Goal: Task Accomplishment & Management: Manage account settings

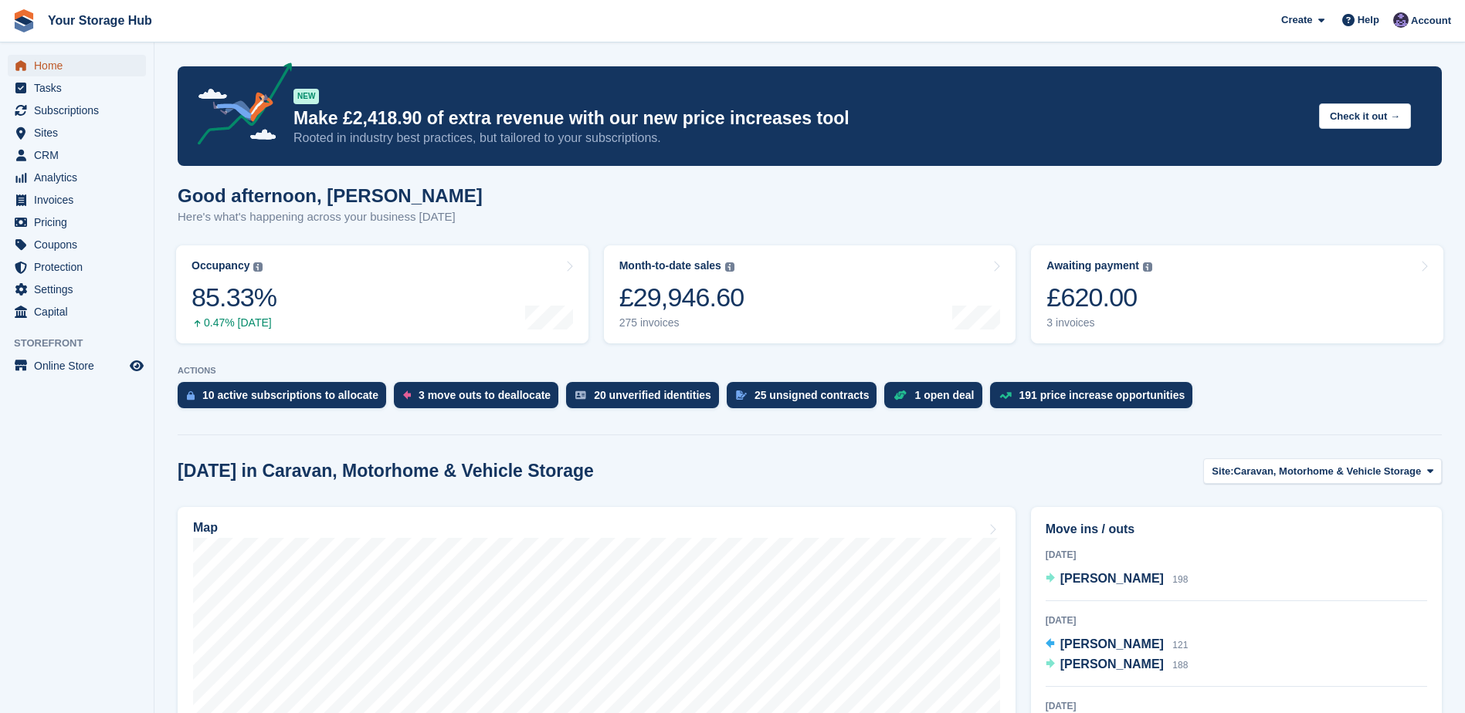
click at [45, 66] on span "Home" at bounding box center [80, 66] width 93 height 22
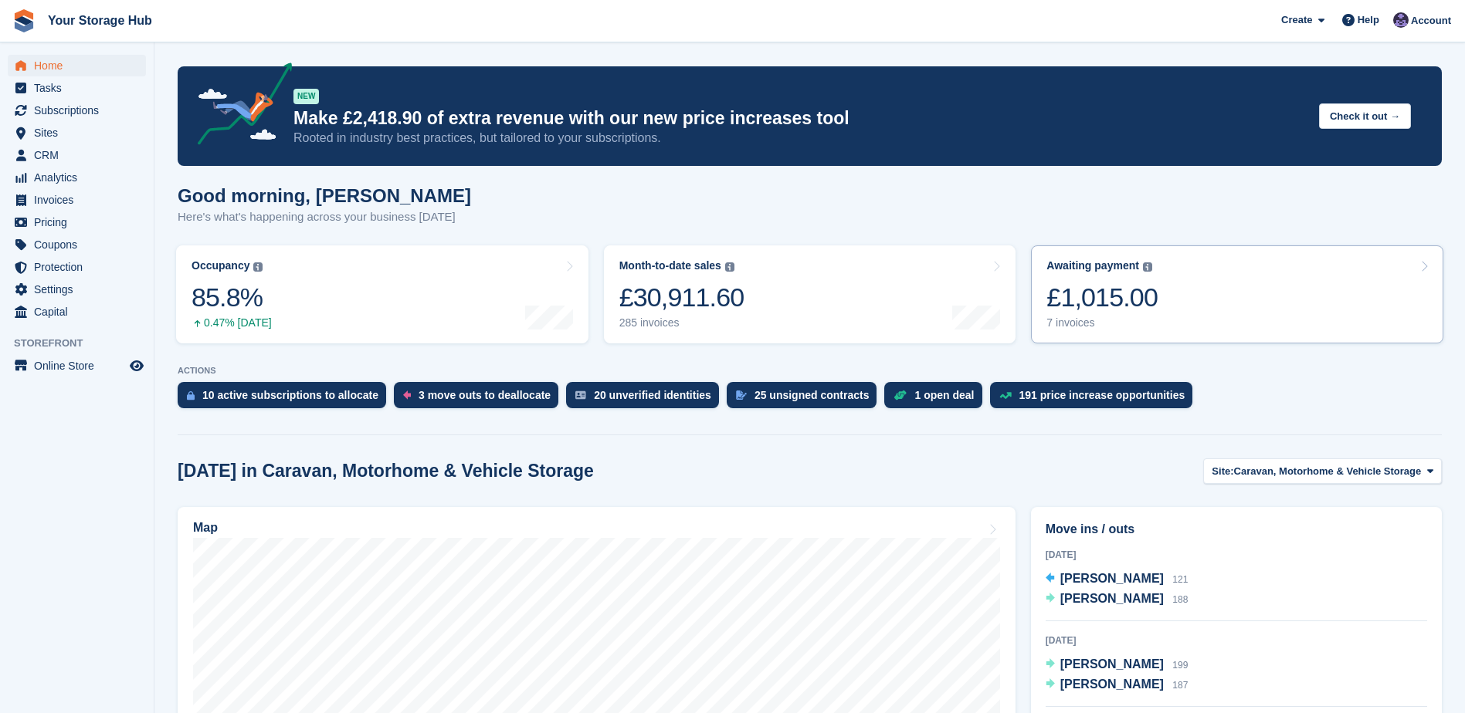
click at [1110, 305] on div "£1,015.00" at bounding box center [1101, 298] width 111 height 32
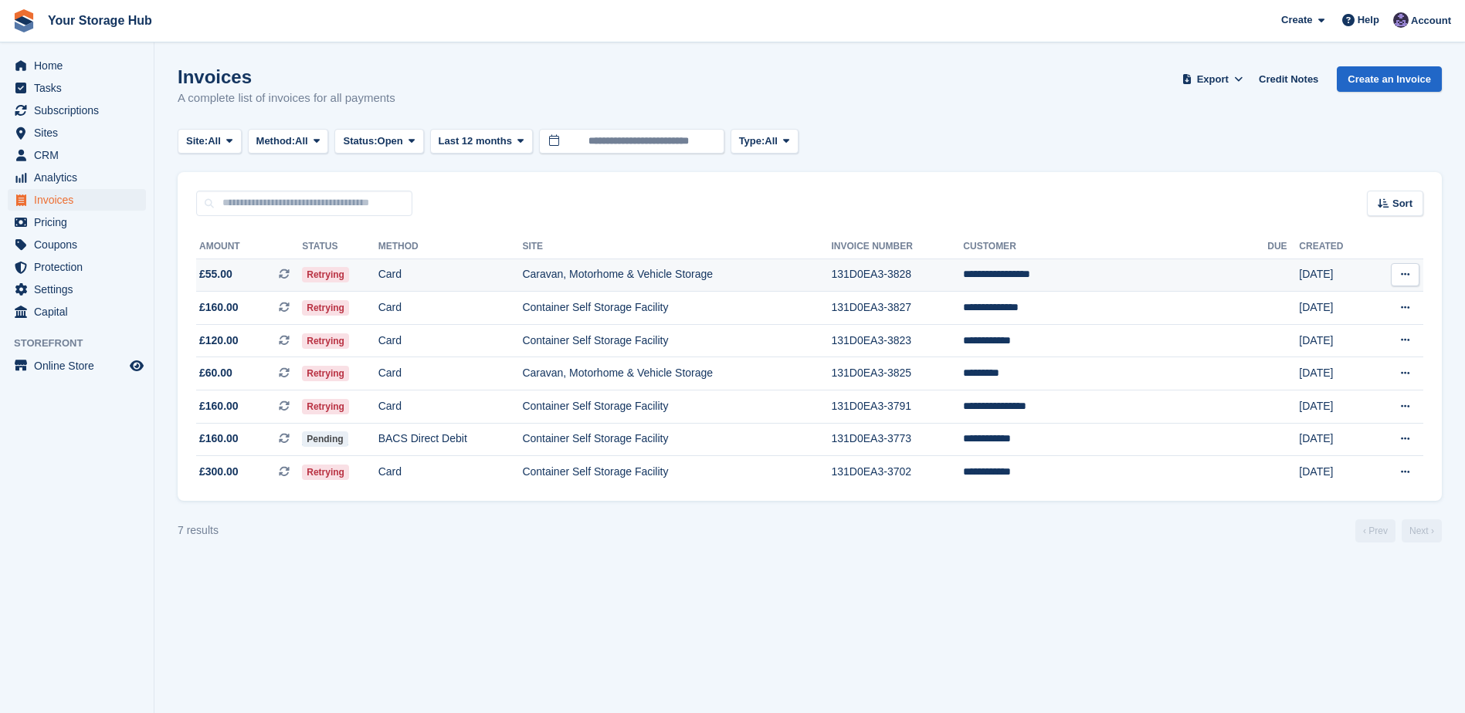
click at [290, 276] on icon at bounding box center [284, 274] width 11 height 11
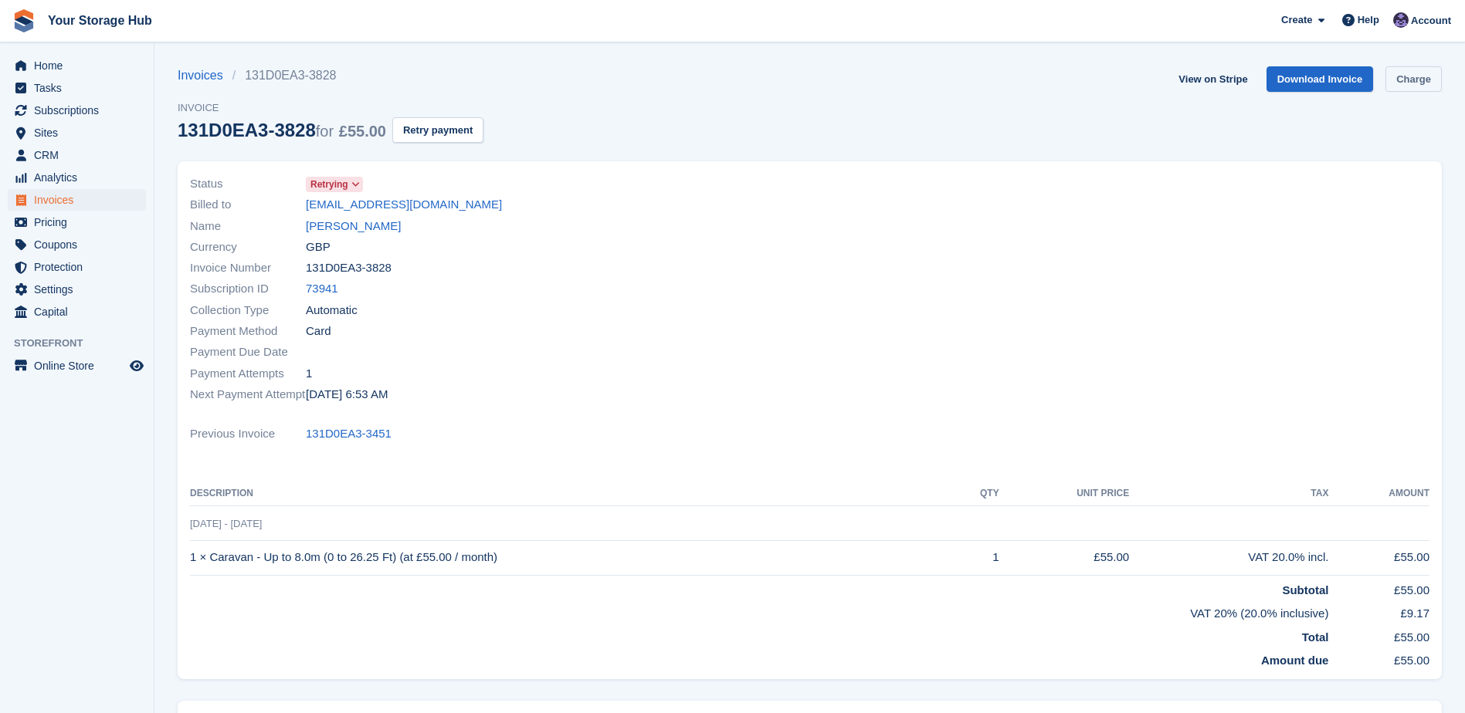
click at [1428, 70] on link "Charge" at bounding box center [1413, 78] width 56 height 25
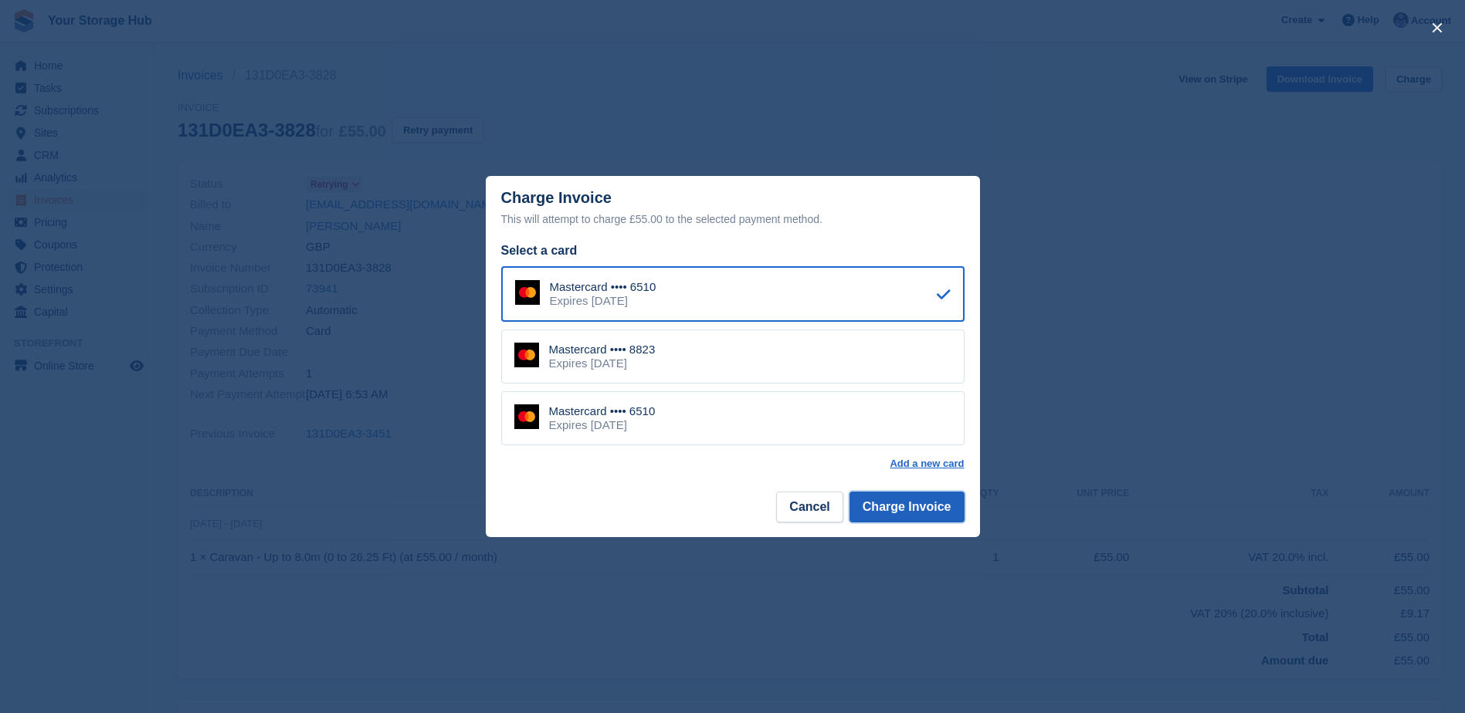
click at [940, 513] on button "Charge Invoice" at bounding box center [906, 507] width 115 height 31
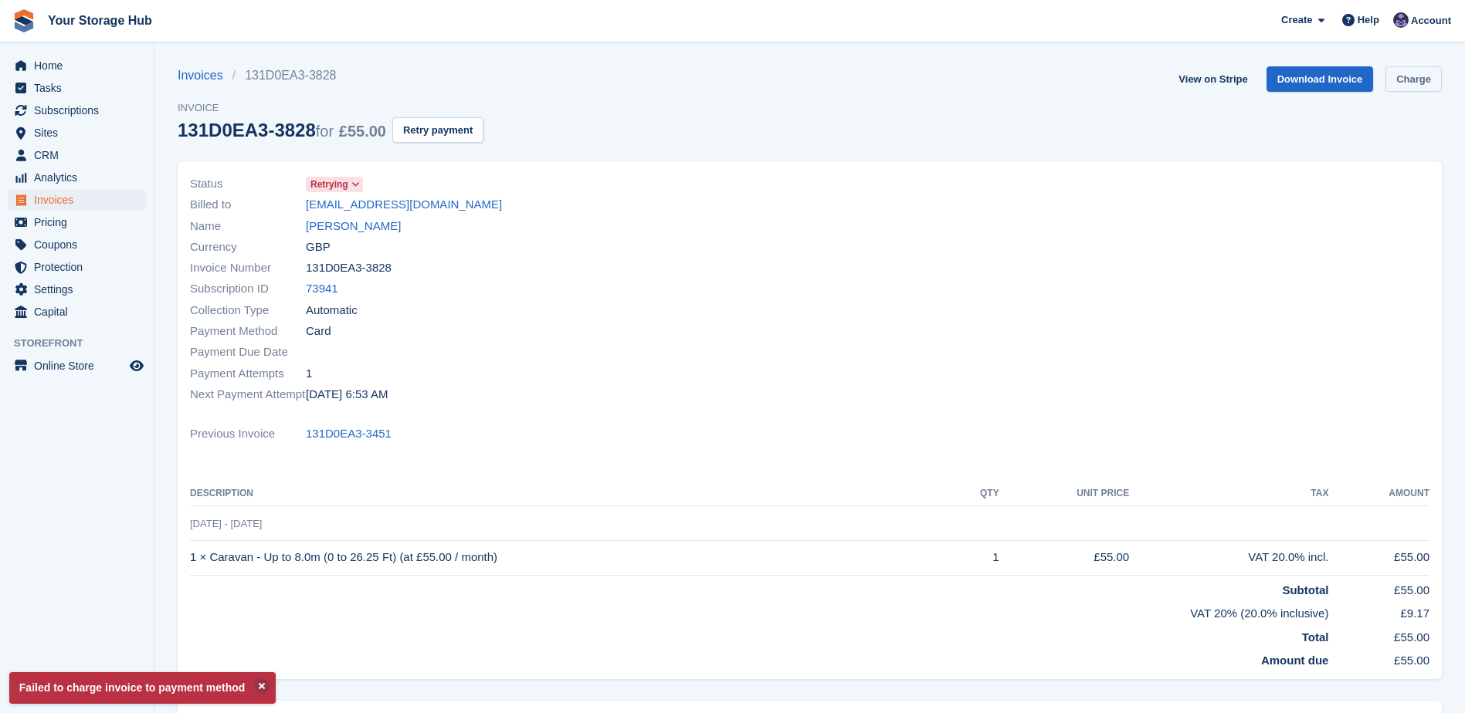
click at [1430, 80] on link "Charge" at bounding box center [1413, 78] width 56 height 25
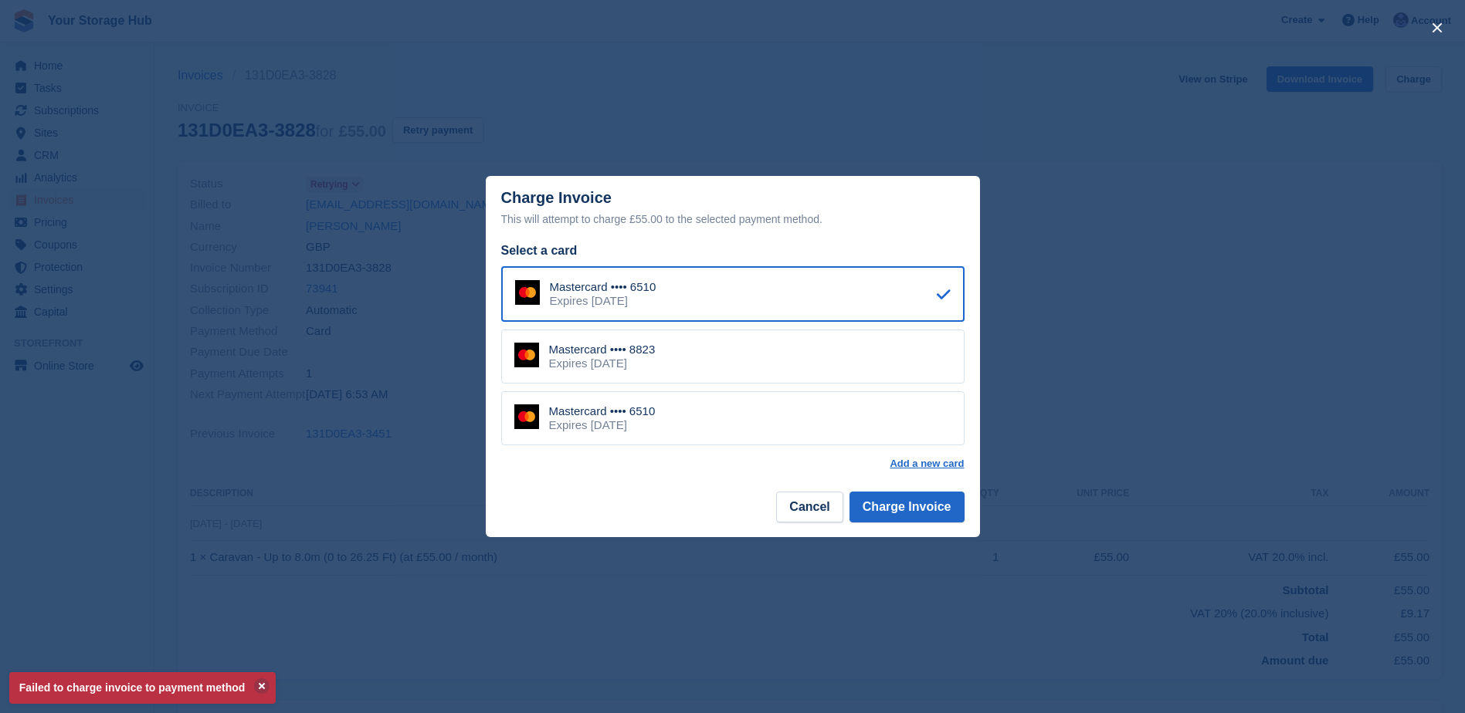
click at [676, 355] on div "Mastercard •••• 8823 Expires January 2027" at bounding box center [732, 357] width 463 height 54
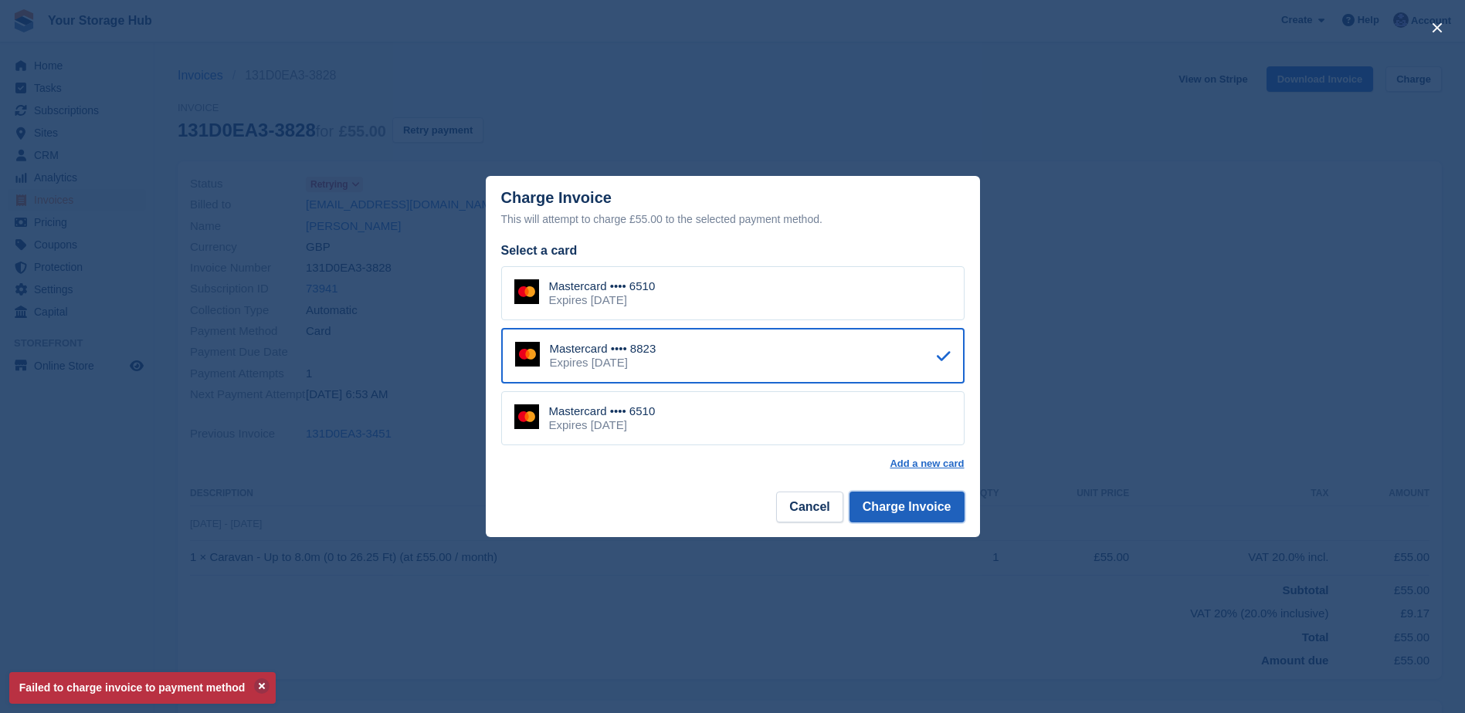
click at [893, 509] on button "Charge Invoice" at bounding box center [906, 507] width 115 height 31
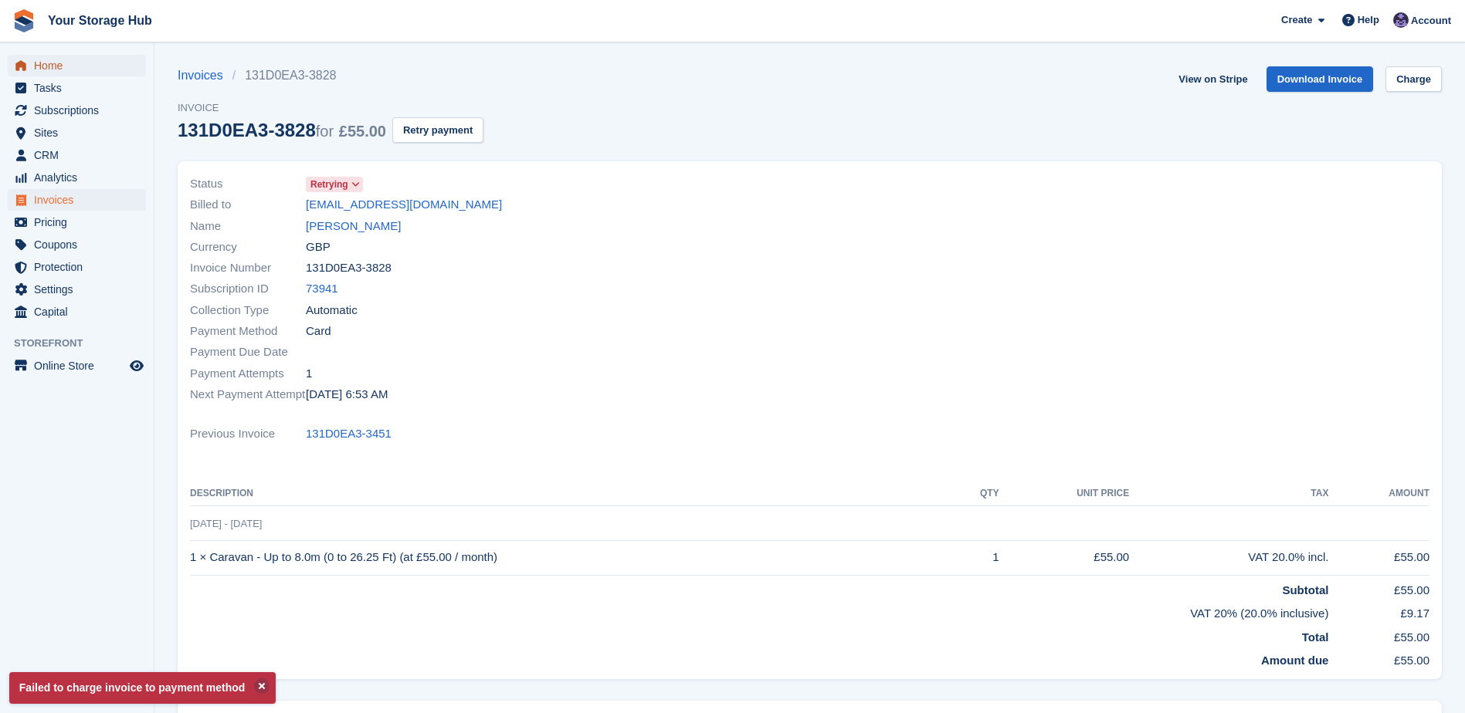
click at [50, 59] on span "Home" at bounding box center [80, 66] width 93 height 22
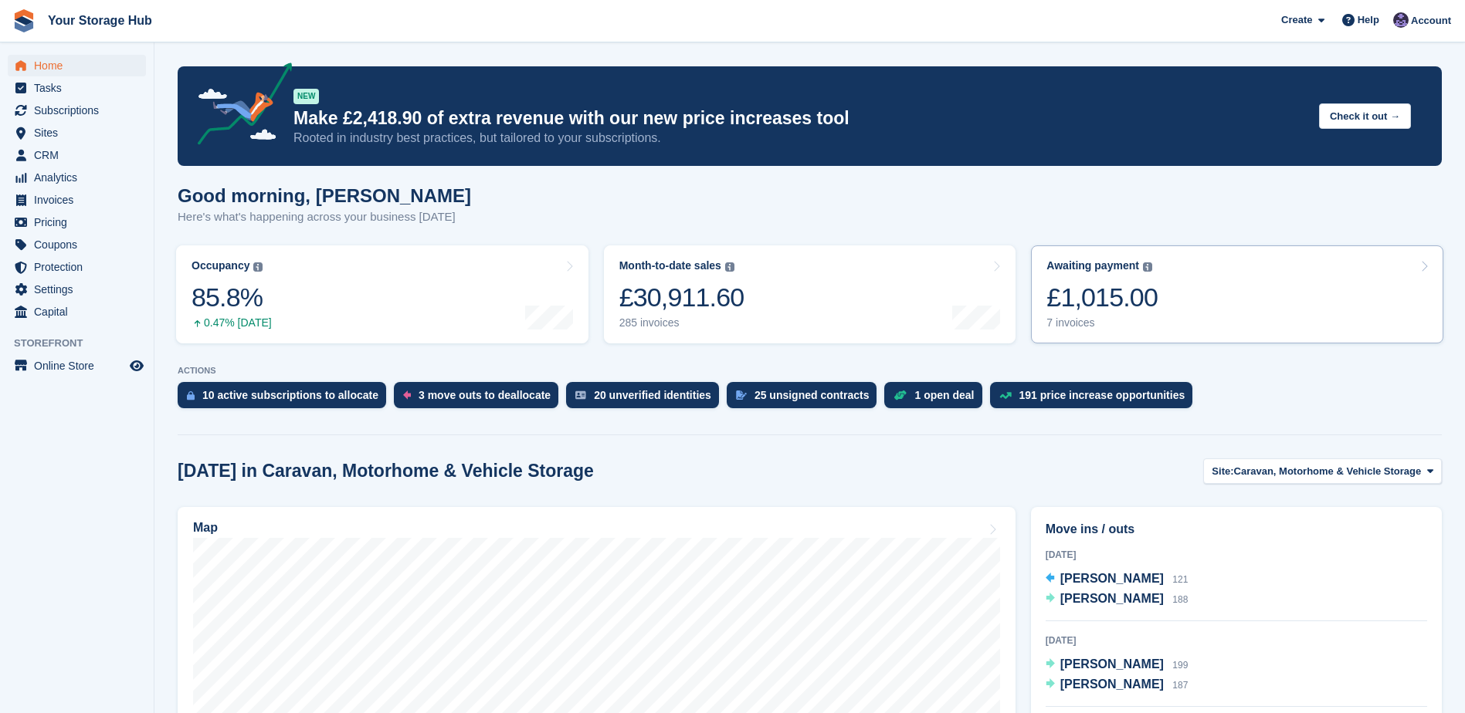
click at [1153, 305] on link "Awaiting payment The total outstanding balance on all open invoices. £1,015.00 …" at bounding box center [1237, 295] width 412 height 98
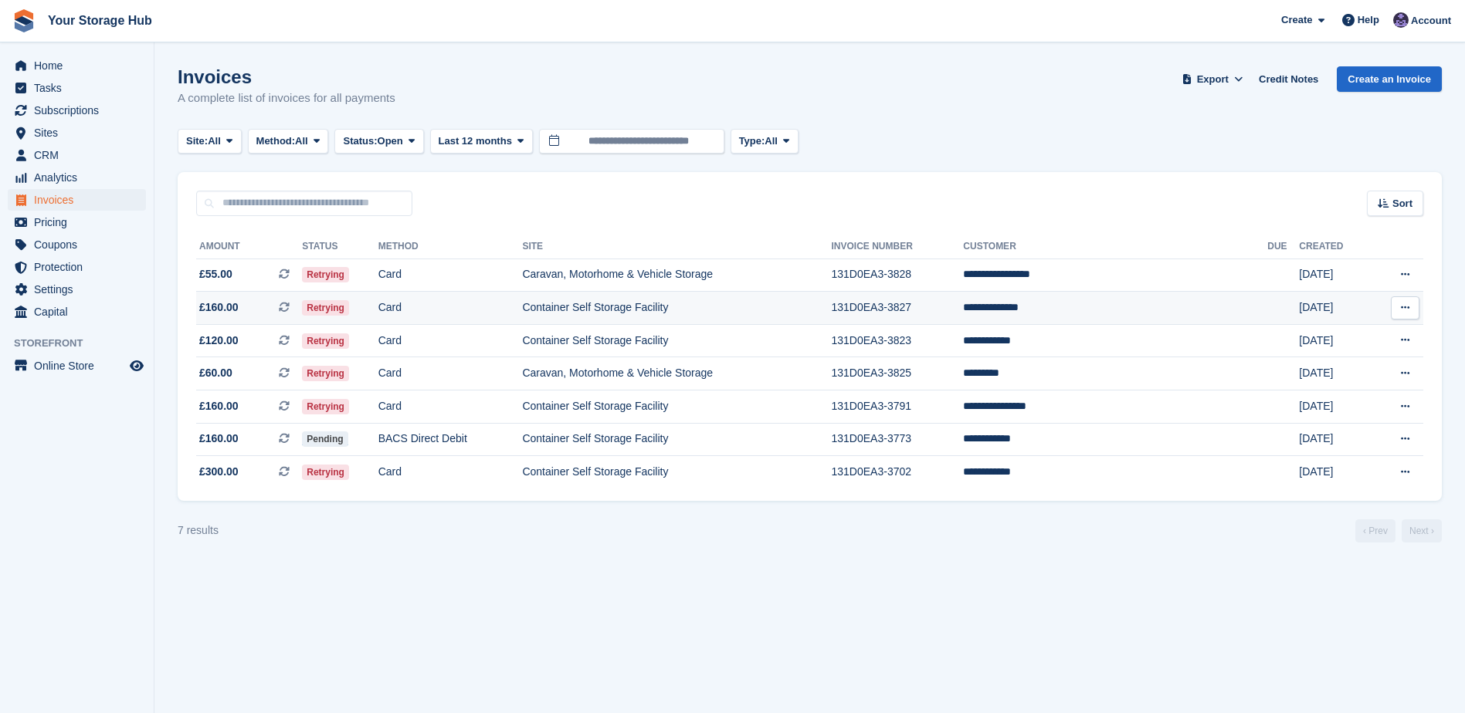
click at [290, 303] on icon at bounding box center [284, 307] width 11 height 11
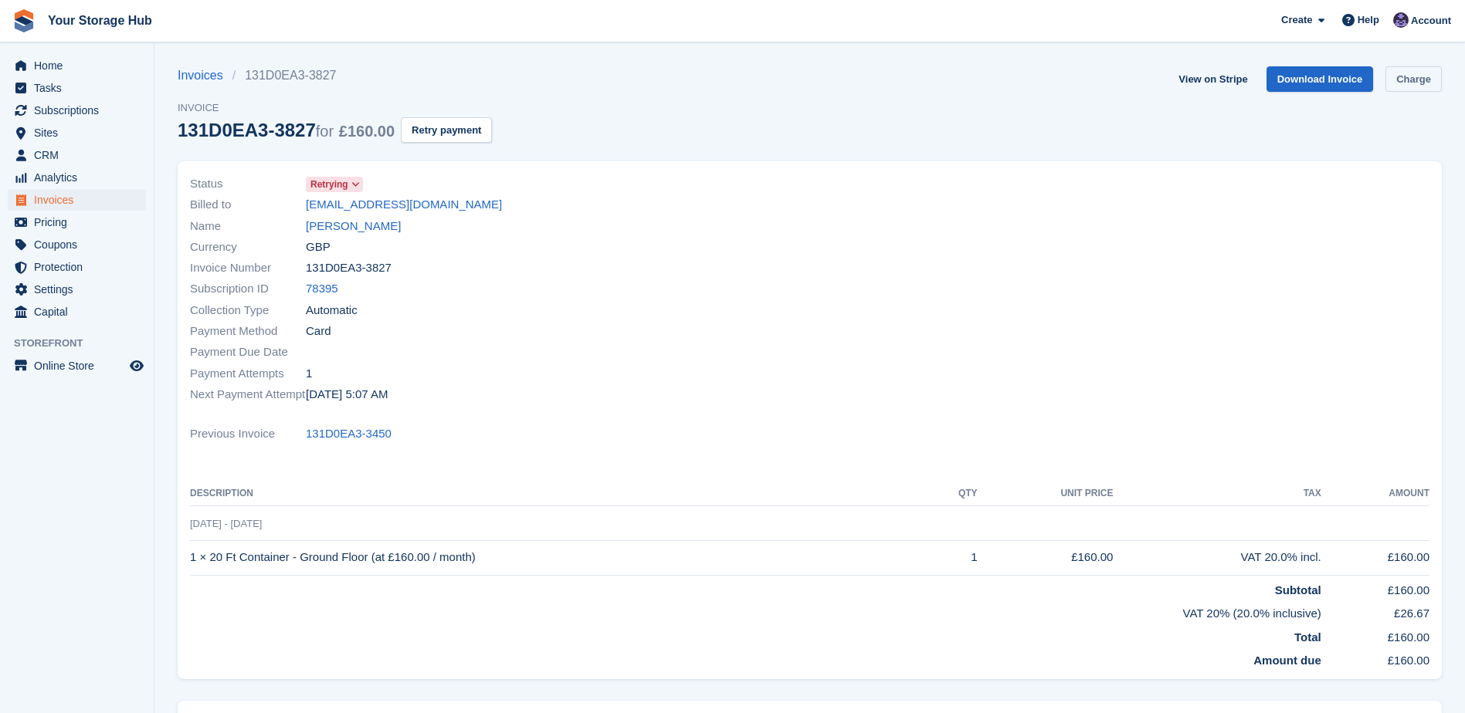
click at [1430, 90] on link "Charge" at bounding box center [1413, 78] width 56 height 25
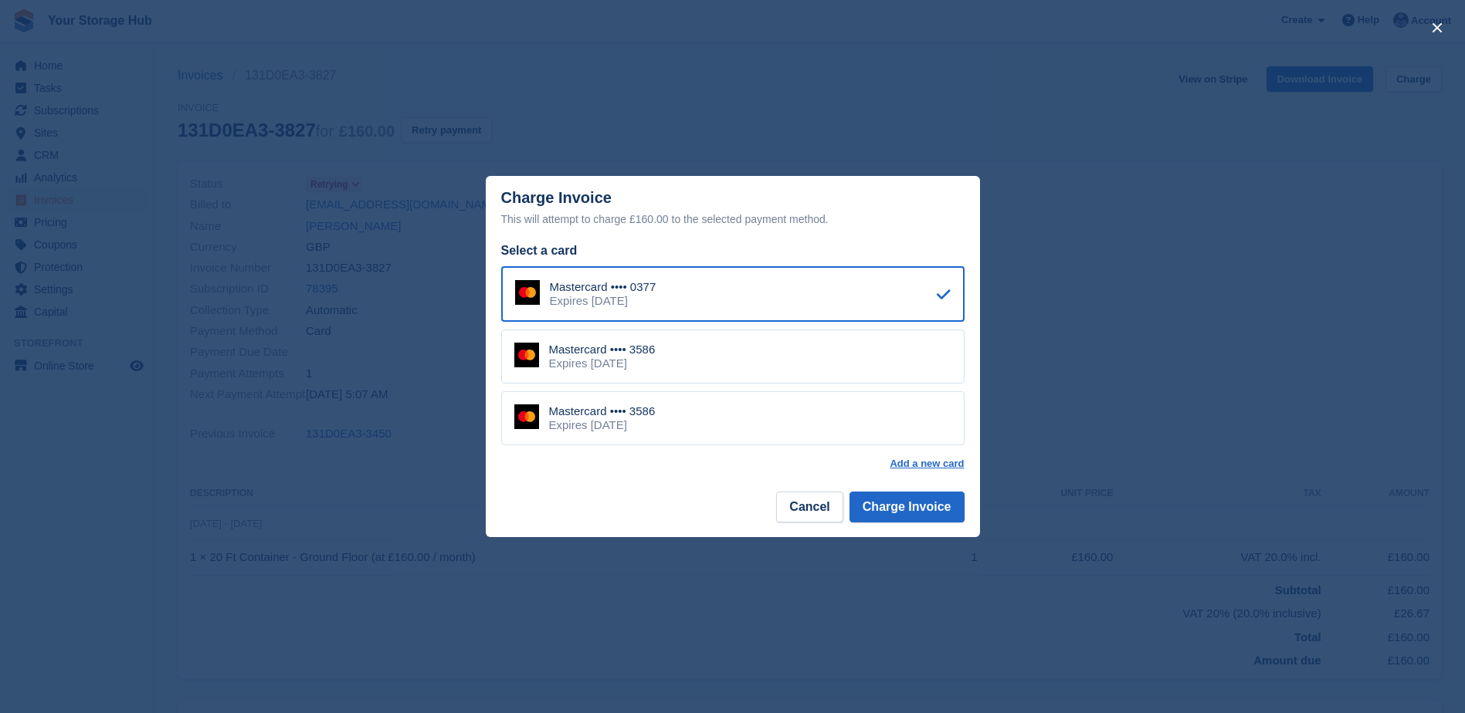
click at [700, 351] on div "Mastercard •••• 3586 Expires [DATE]" at bounding box center [732, 357] width 463 height 54
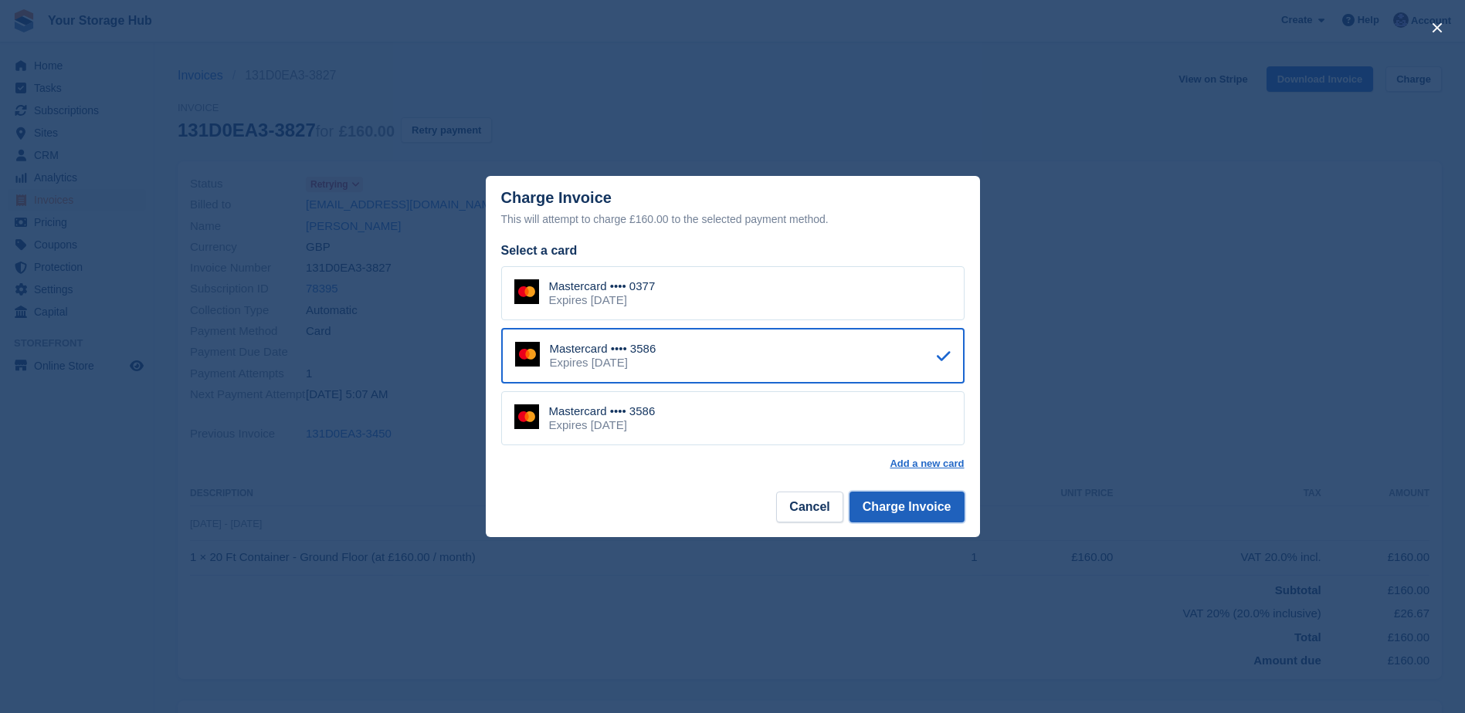
click at [904, 505] on button "Charge Invoice" at bounding box center [906, 507] width 115 height 31
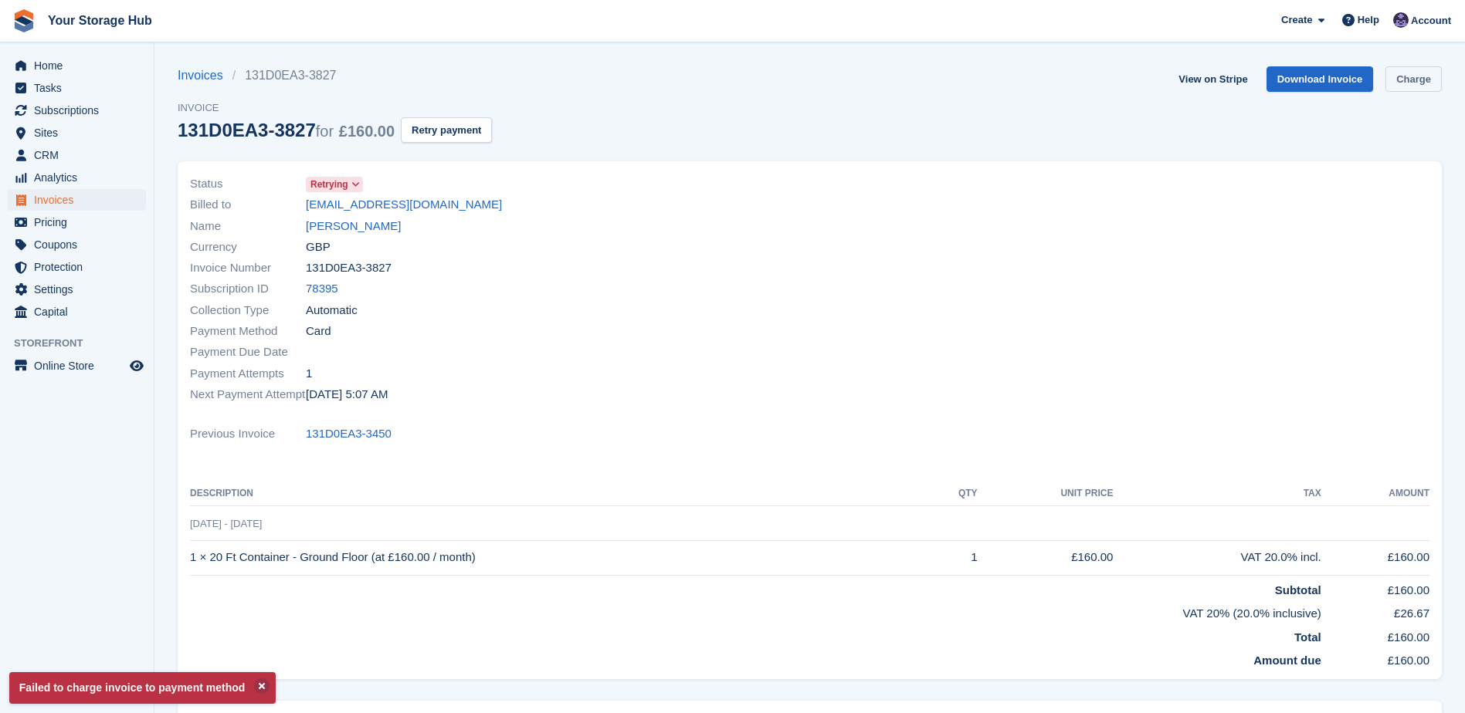
click at [1429, 69] on link "Charge" at bounding box center [1413, 78] width 56 height 25
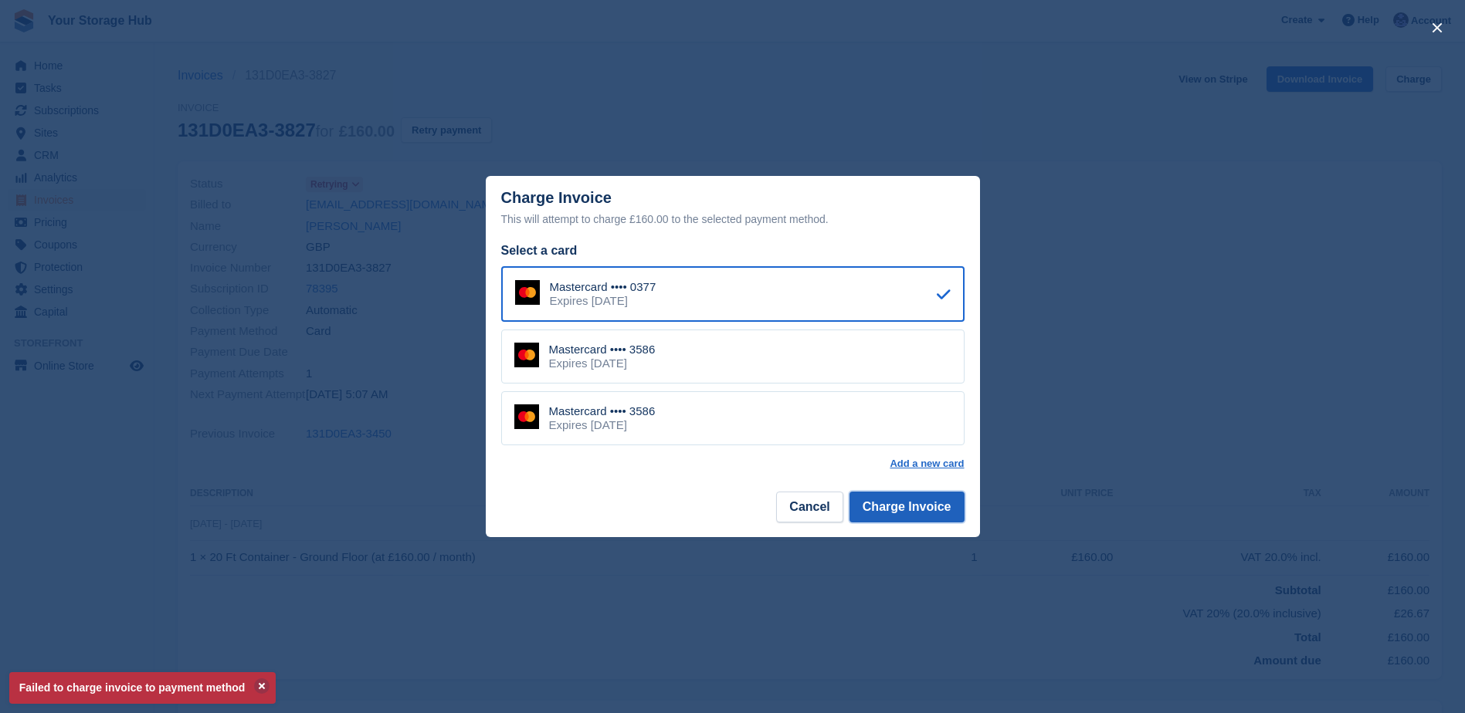
click at [896, 509] on button "Charge Invoice" at bounding box center [906, 507] width 115 height 31
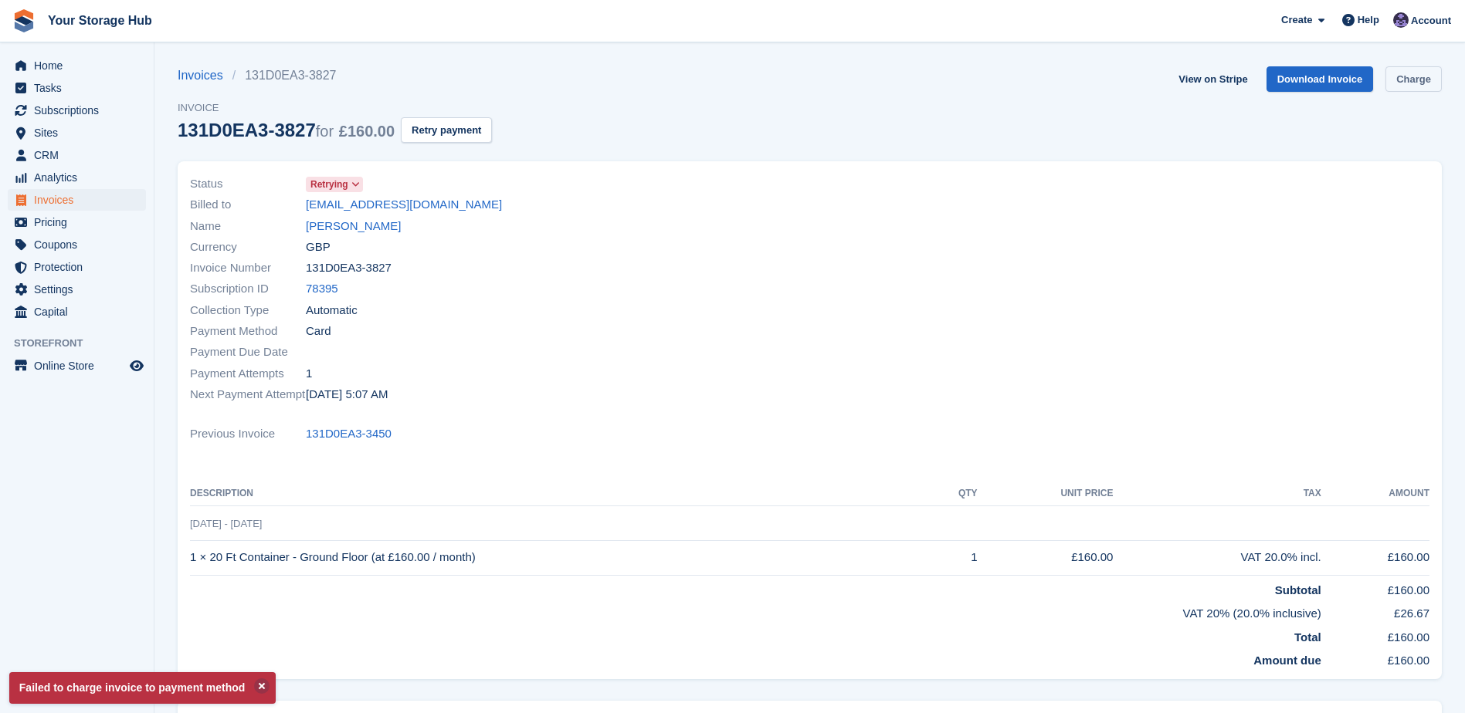
click at [1421, 80] on link "Charge" at bounding box center [1413, 78] width 56 height 25
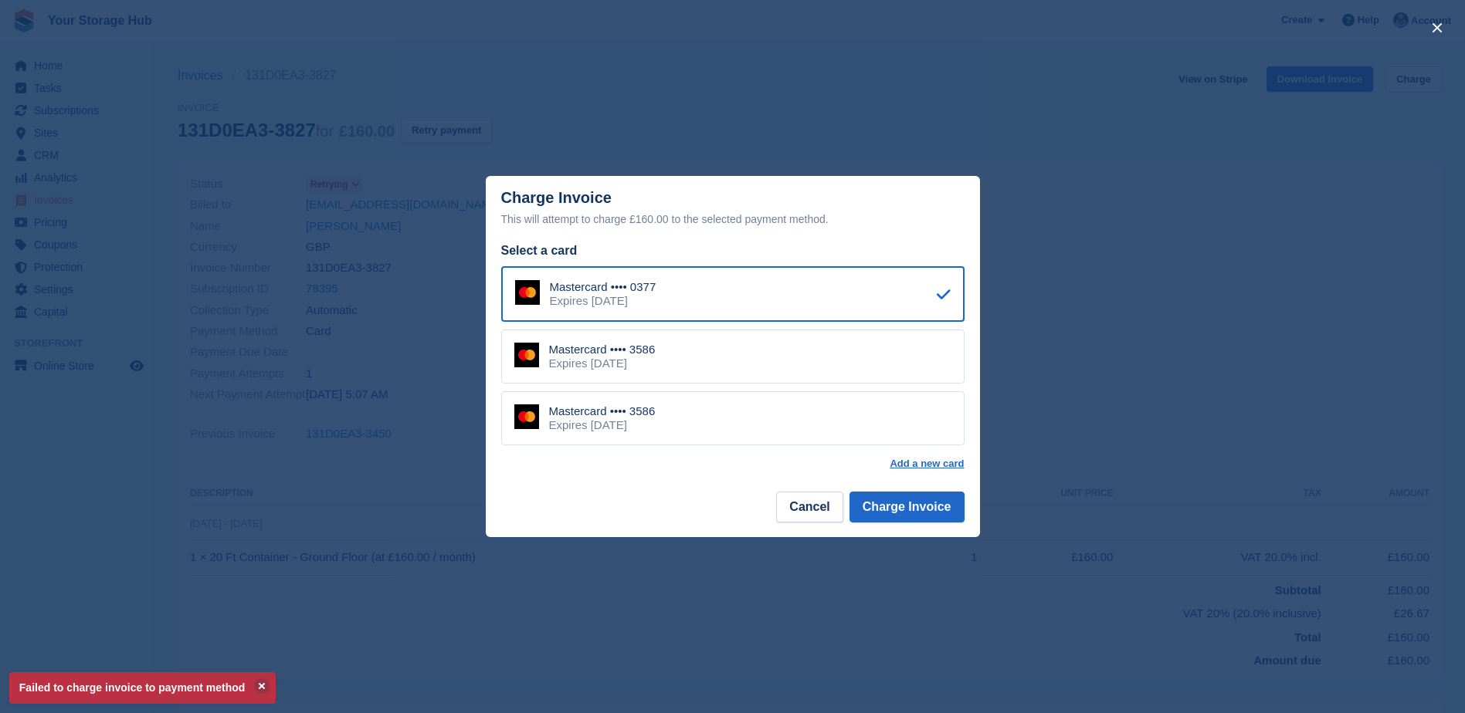
click at [698, 408] on div "Mastercard •••• 3586 Expires May 2027" at bounding box center [732, 418] width 463 height 54
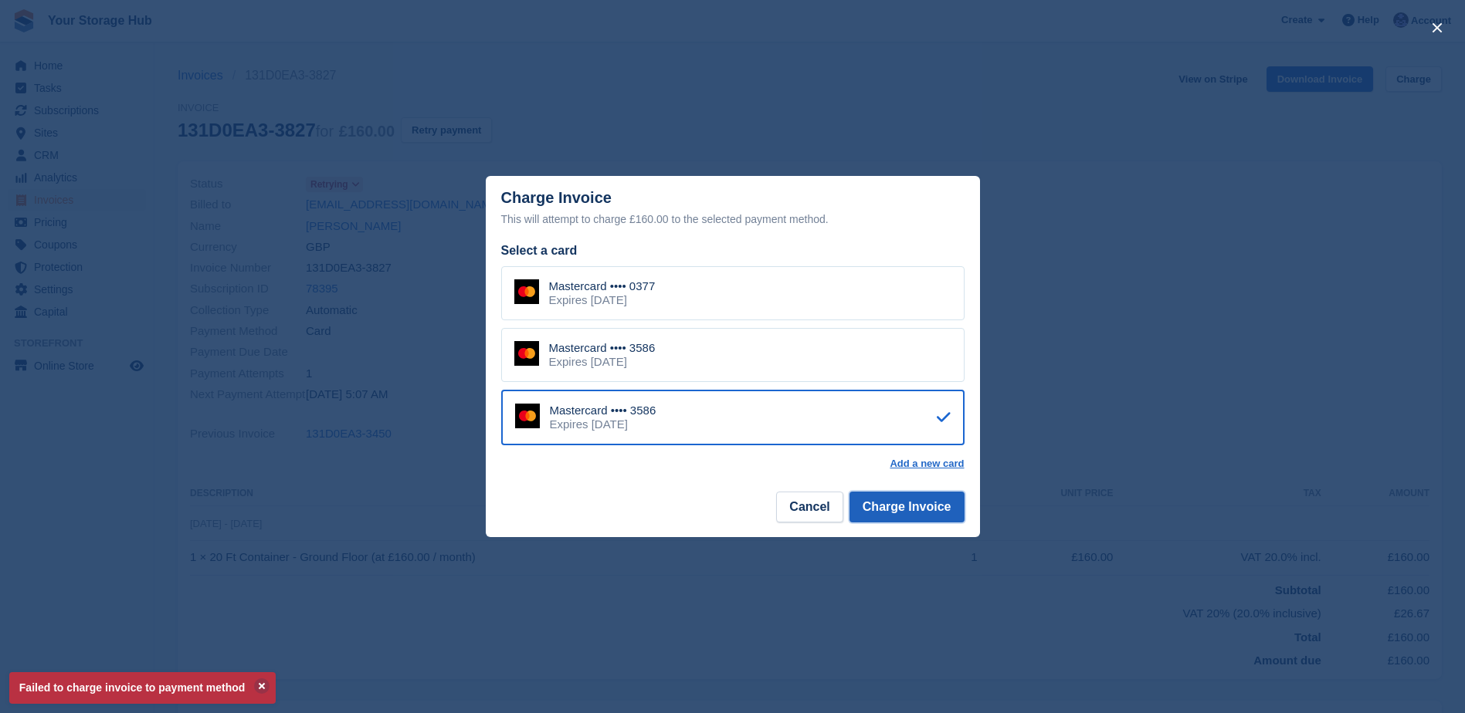
click at [906, 513] on button "Charge Invoice" at bounding box center [906, 507] width 115 height 31
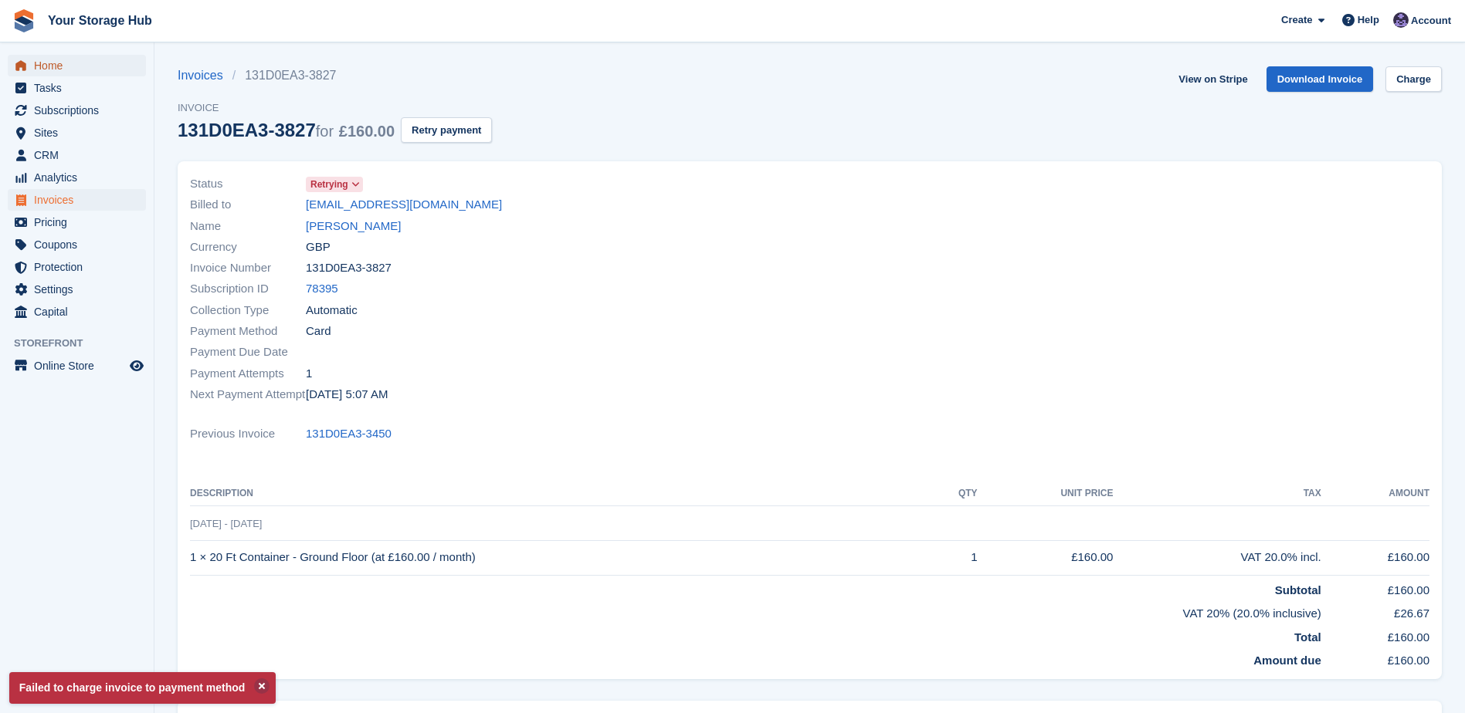
click at [50, 58] on span "Home" at bounding box center [80, 66] width 93 height 22
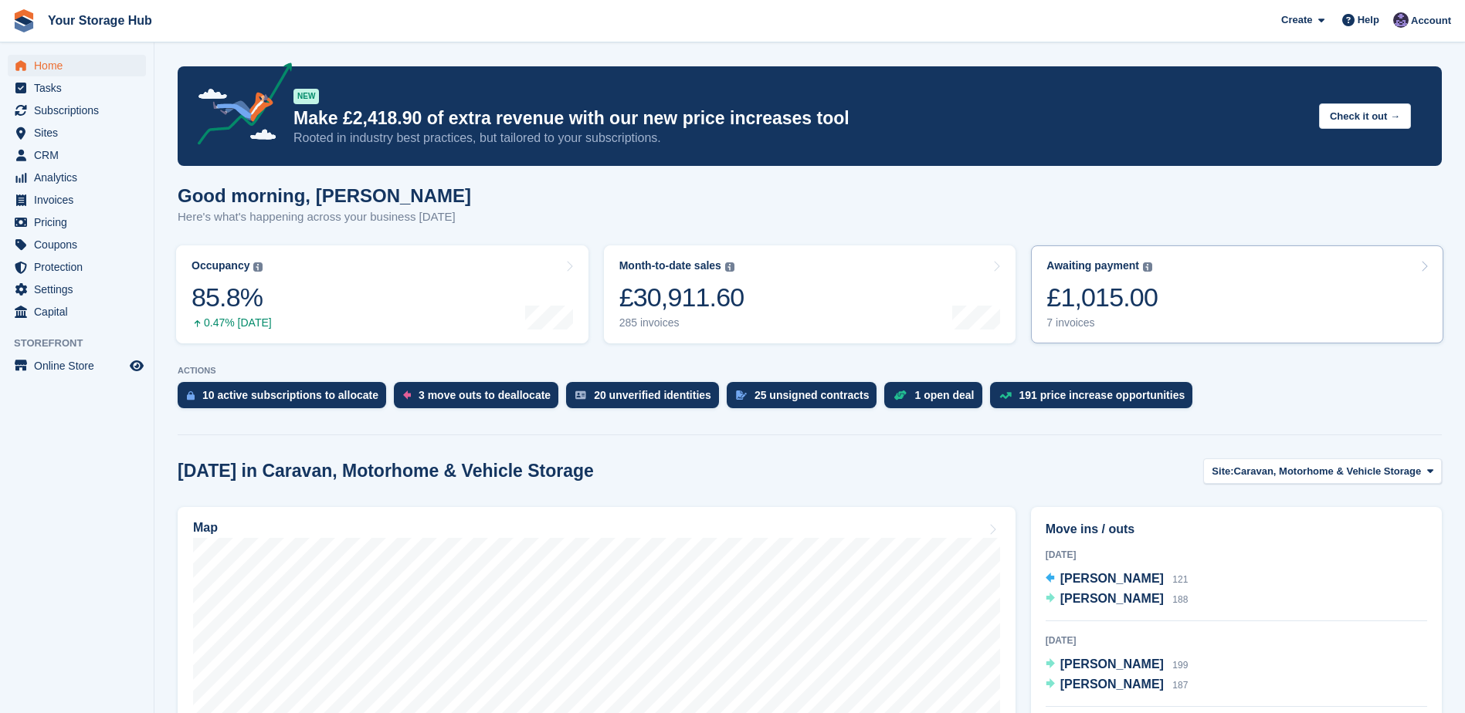
click at [1142, 292] on div "£1,015.00" at bounding box center [1101, 298] width 111 height 32
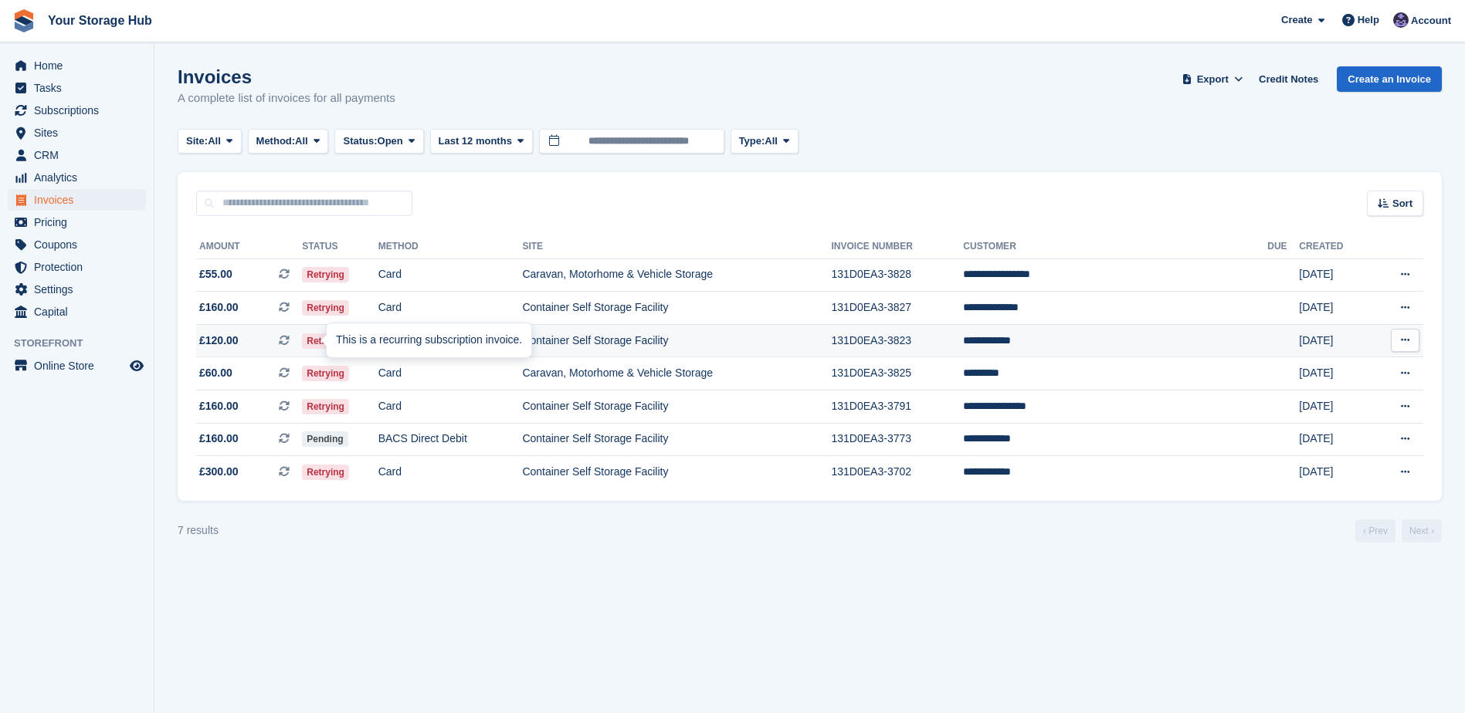
click at [290, 341] on icon at bounding box center [284, 340] width 11 height 11
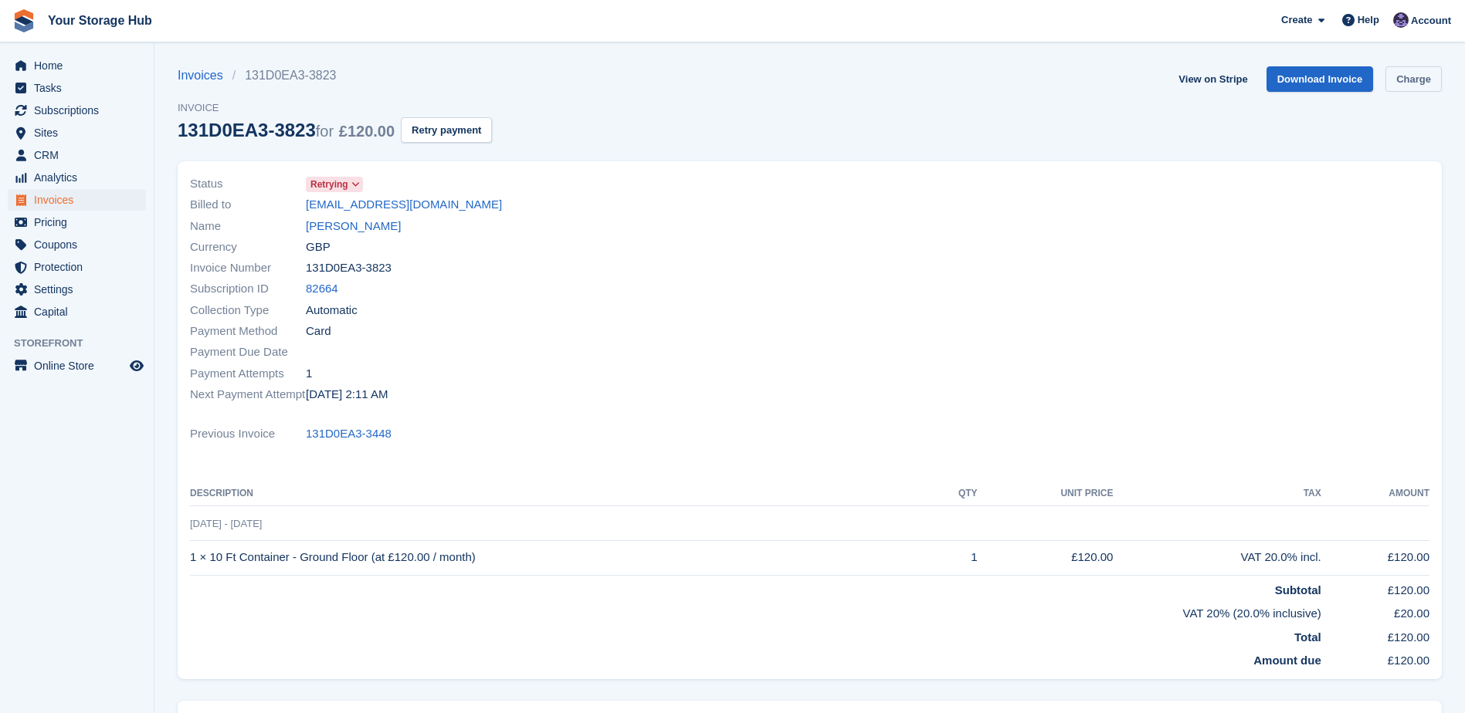
click at [1418, 71] on link "Charge" at bounding box center [1413, 78] width 56 height 25
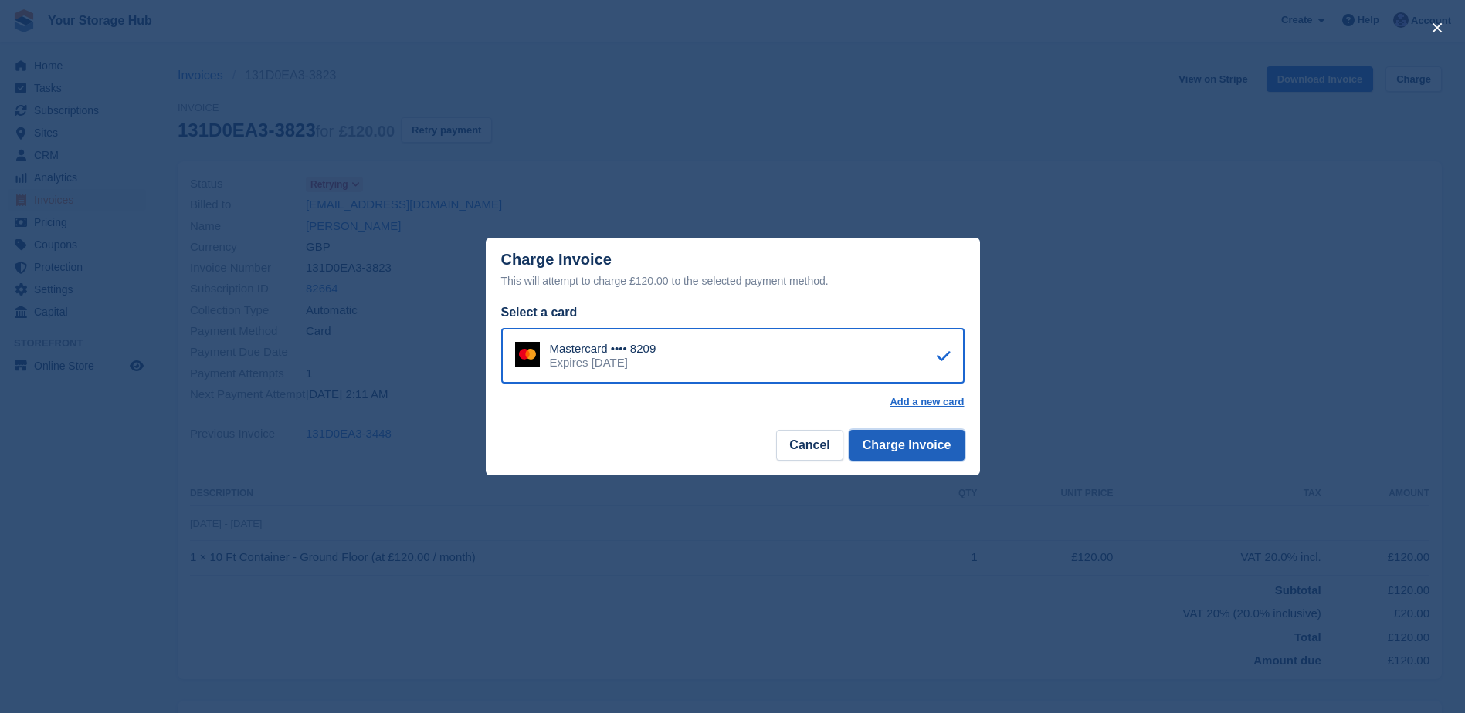
click at [934, 452] on button "Charge Invoice" at bounding box center [906, 445] width 115 height 31
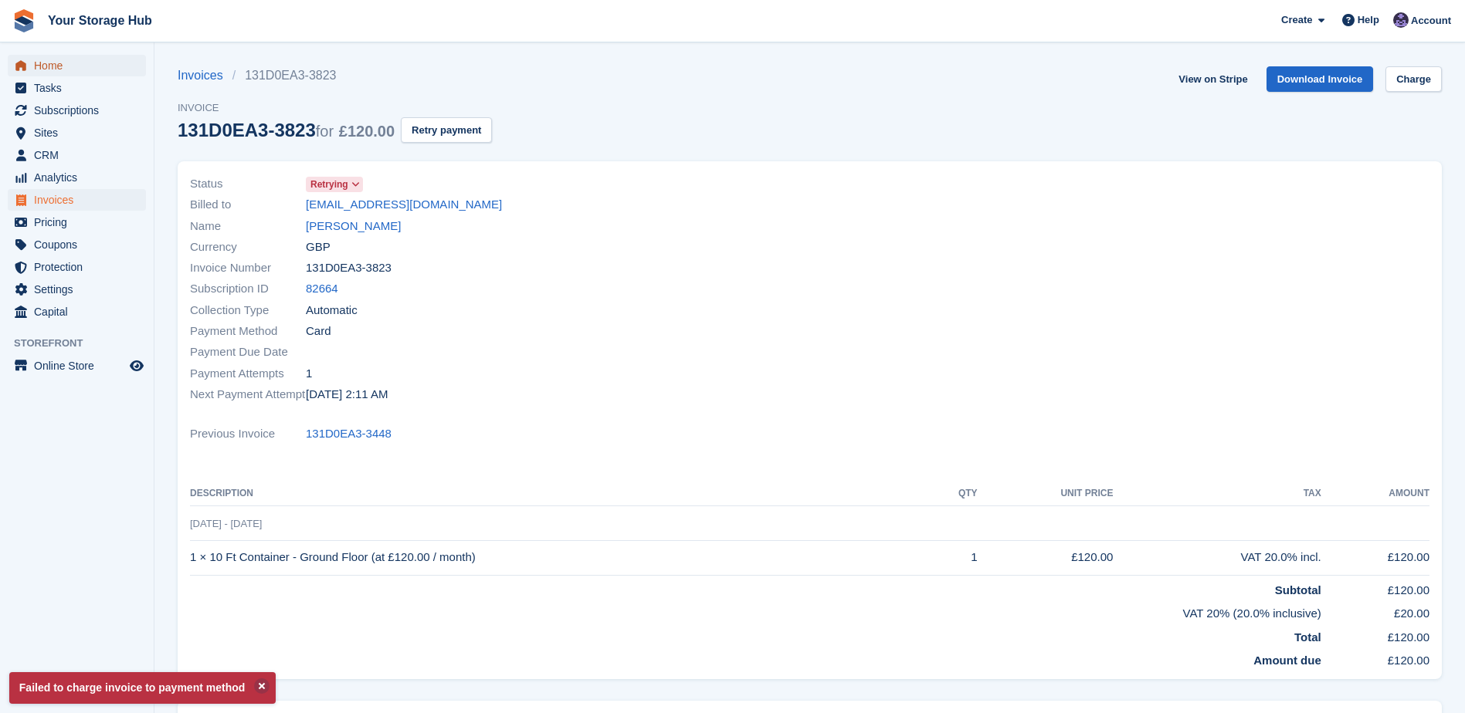
click at [58, 69] on span "Home" at bounding box center [80, 66] width 93 height 22
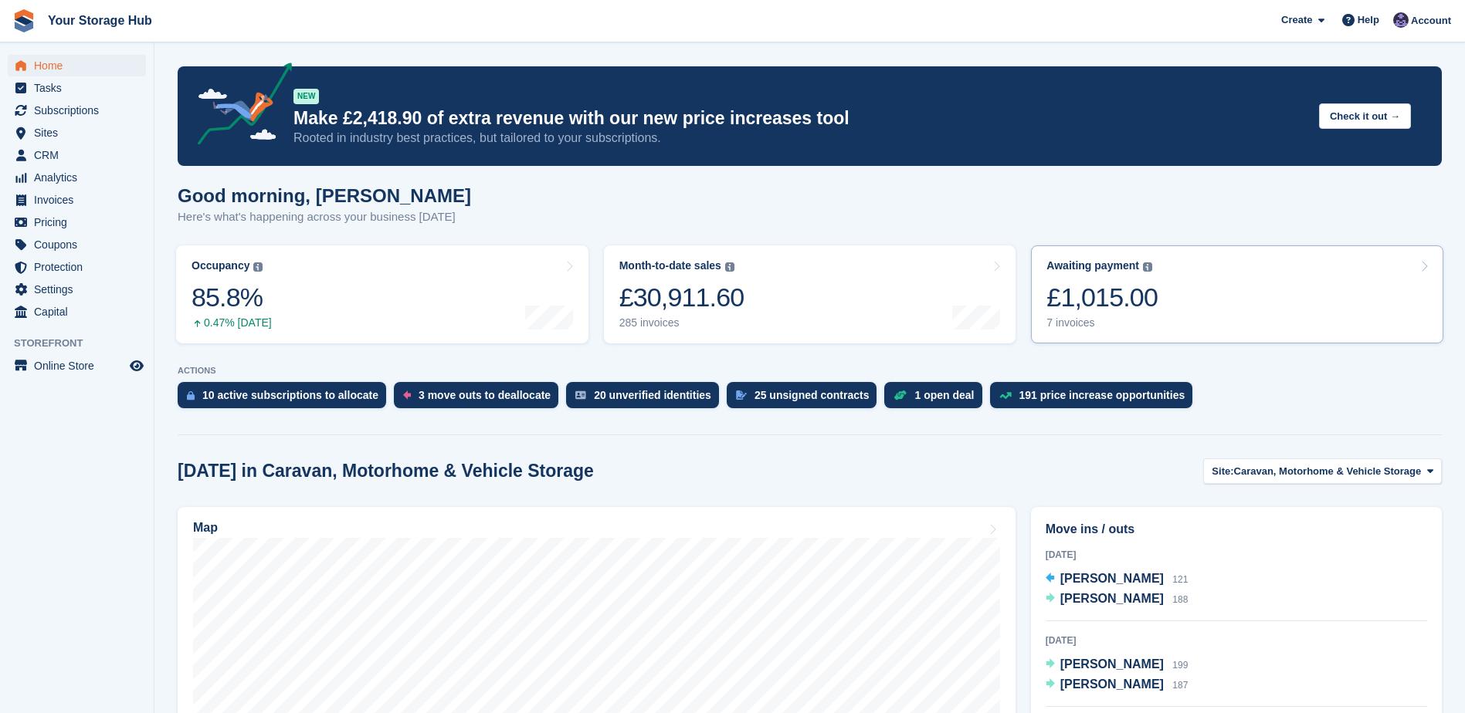
click at [1114, 306] on div "£1,015.00" at bounding box center [1101, 298] width 111 height 32
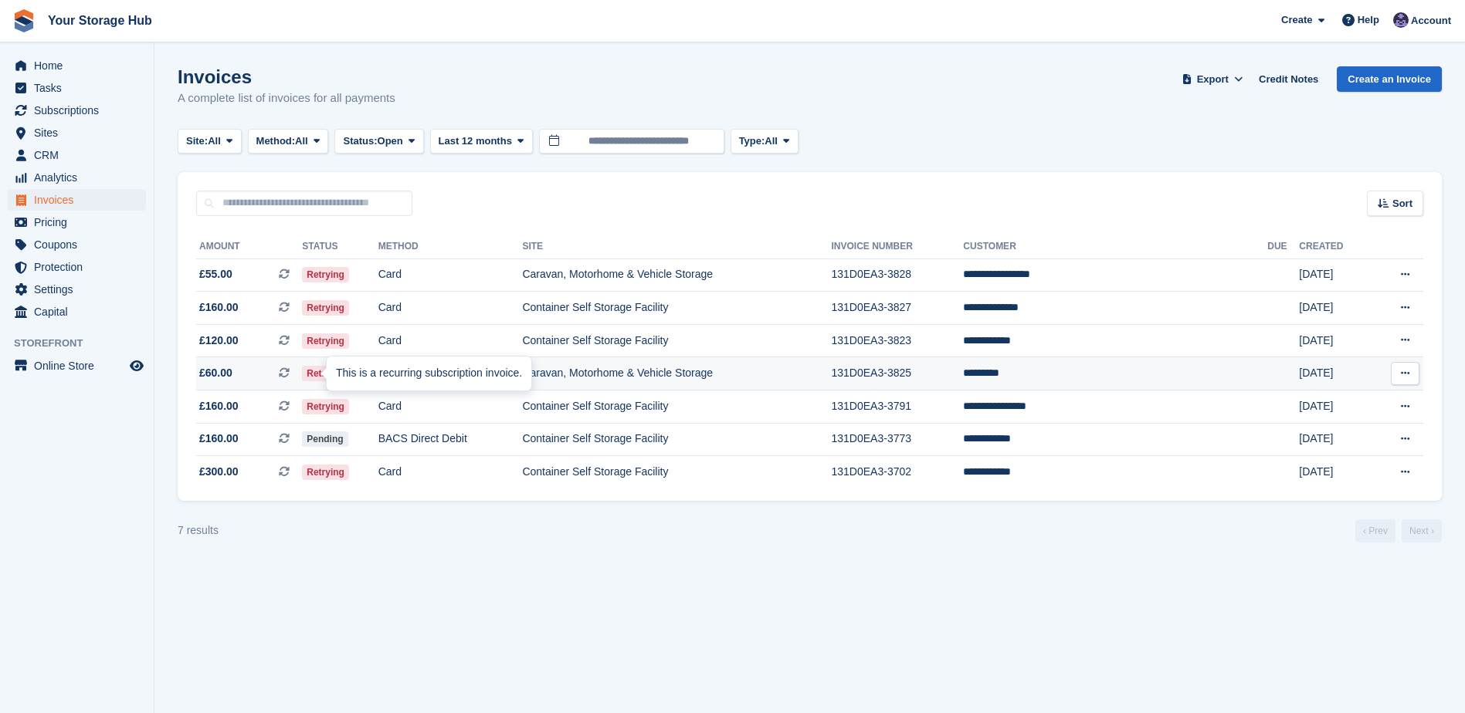
click at [290, 368] on icon at bounding box center [284, 373] width 11 height 11
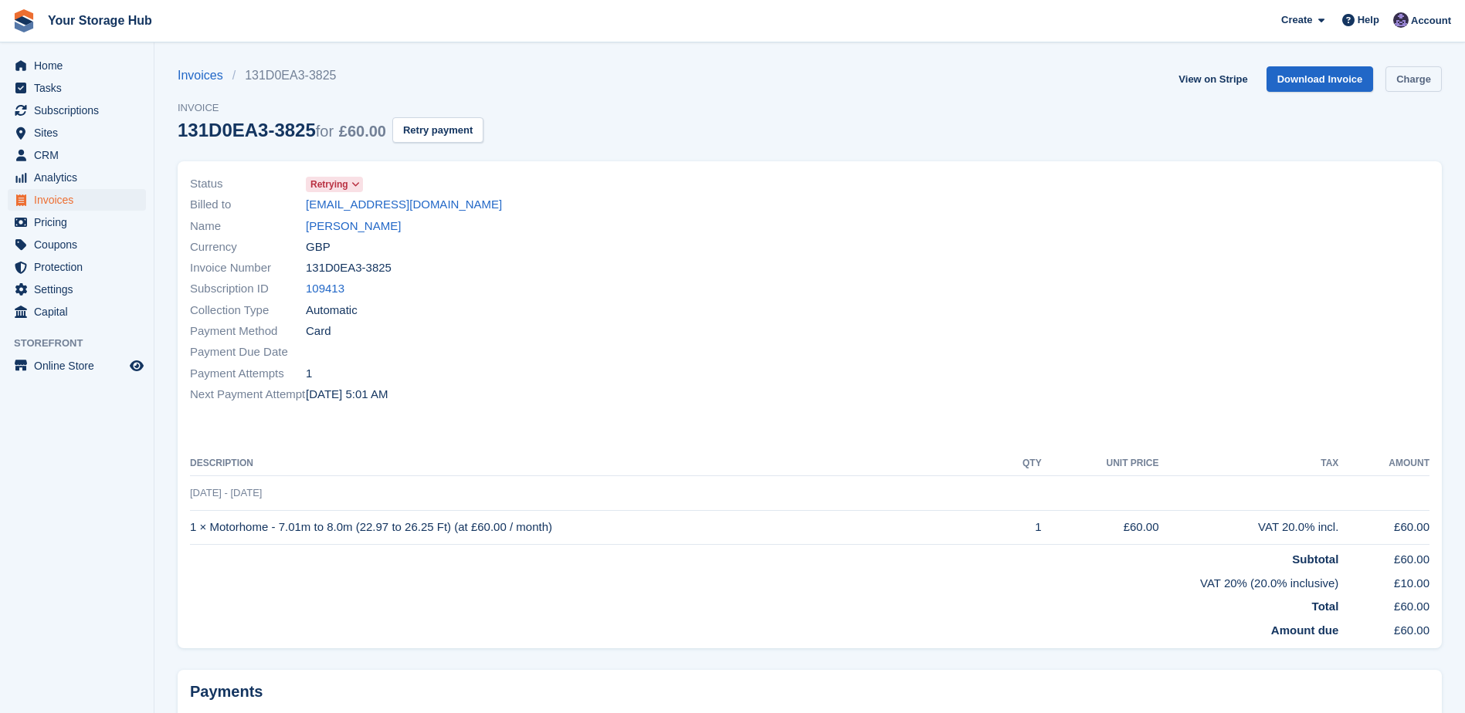
click at [1397, 83] on link "Charge" at bounding box center [1413, 78] width 56 height 25
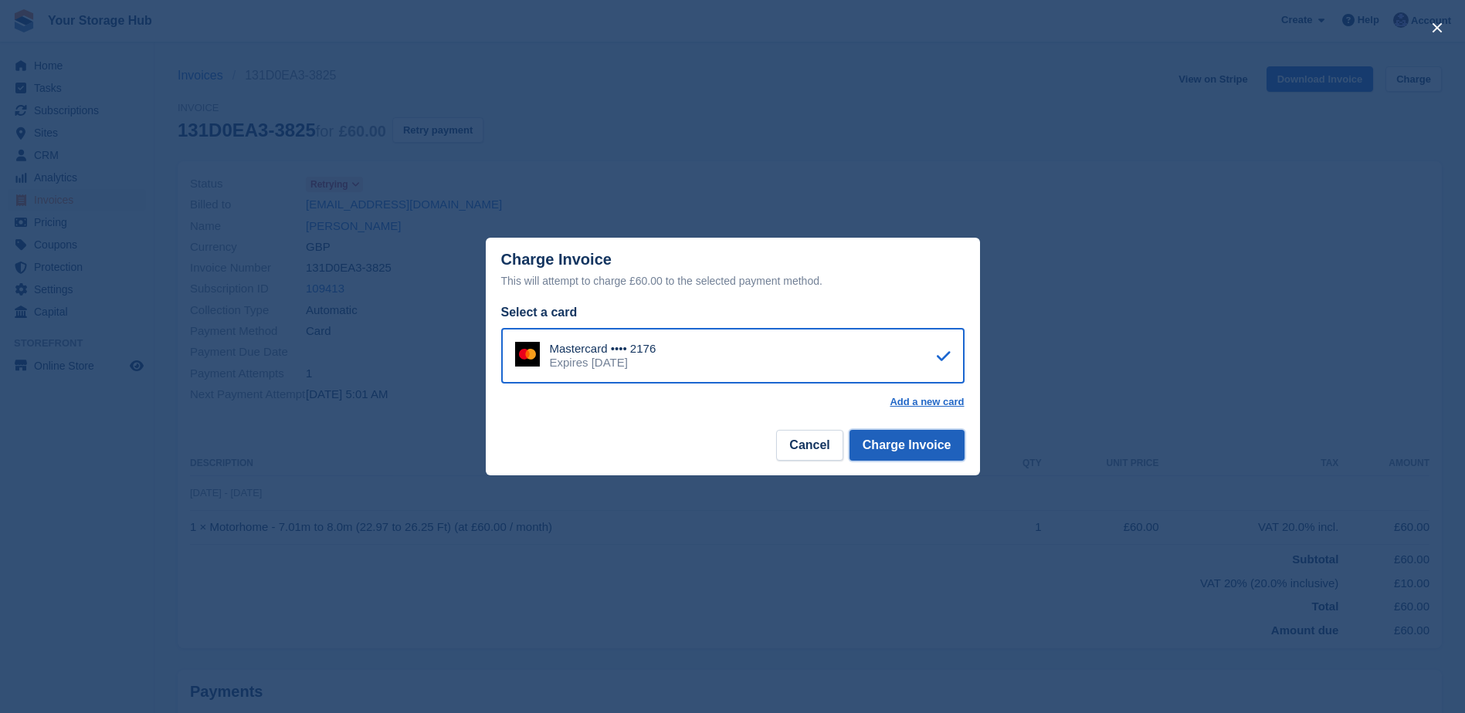
click at [900, 456] on button "Charge Invoice" at bounding box center [906, 445] width 115 height 31
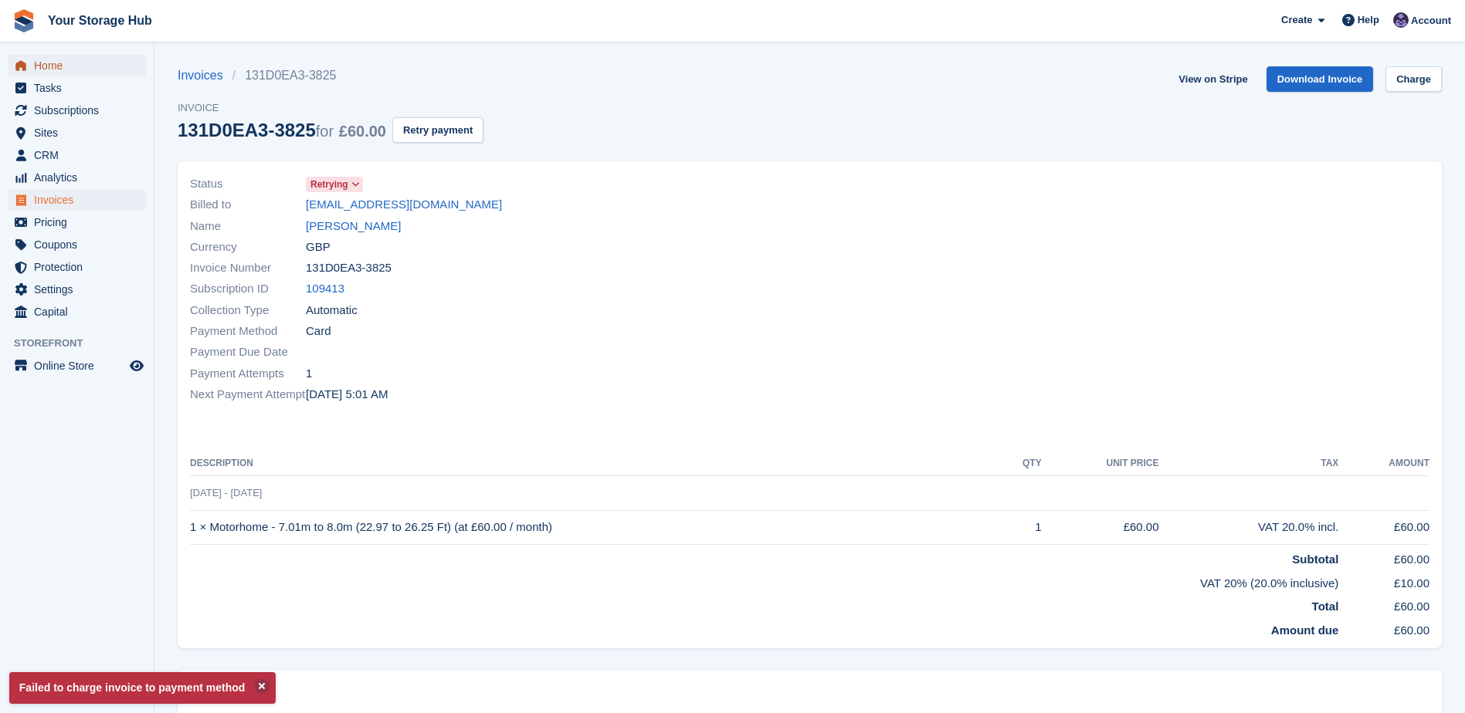
click at [47, 69] on span "Home" at bounding box center [80, 66] width 93 height 22
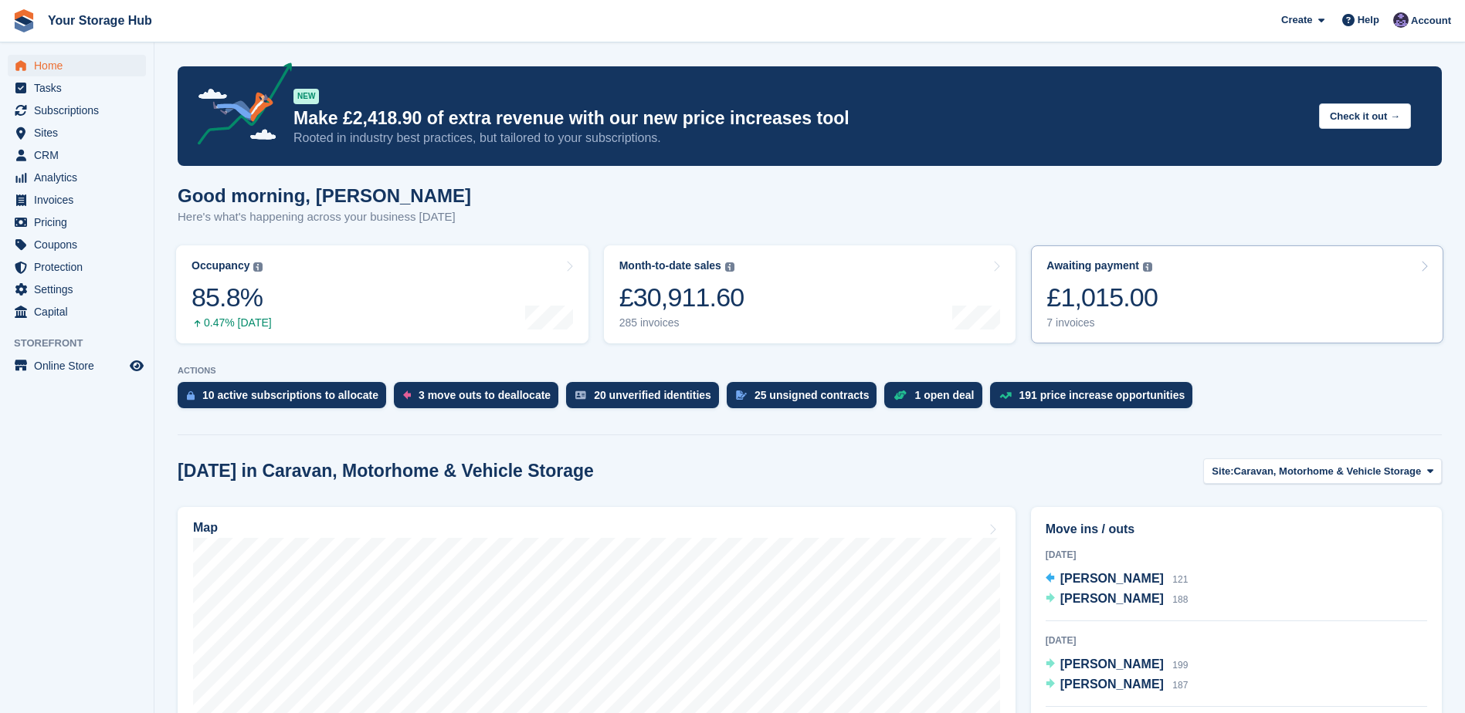
click at [1135, 285] on div "£1,015.00" at bounding box center [1101, 298] width 111 height 32
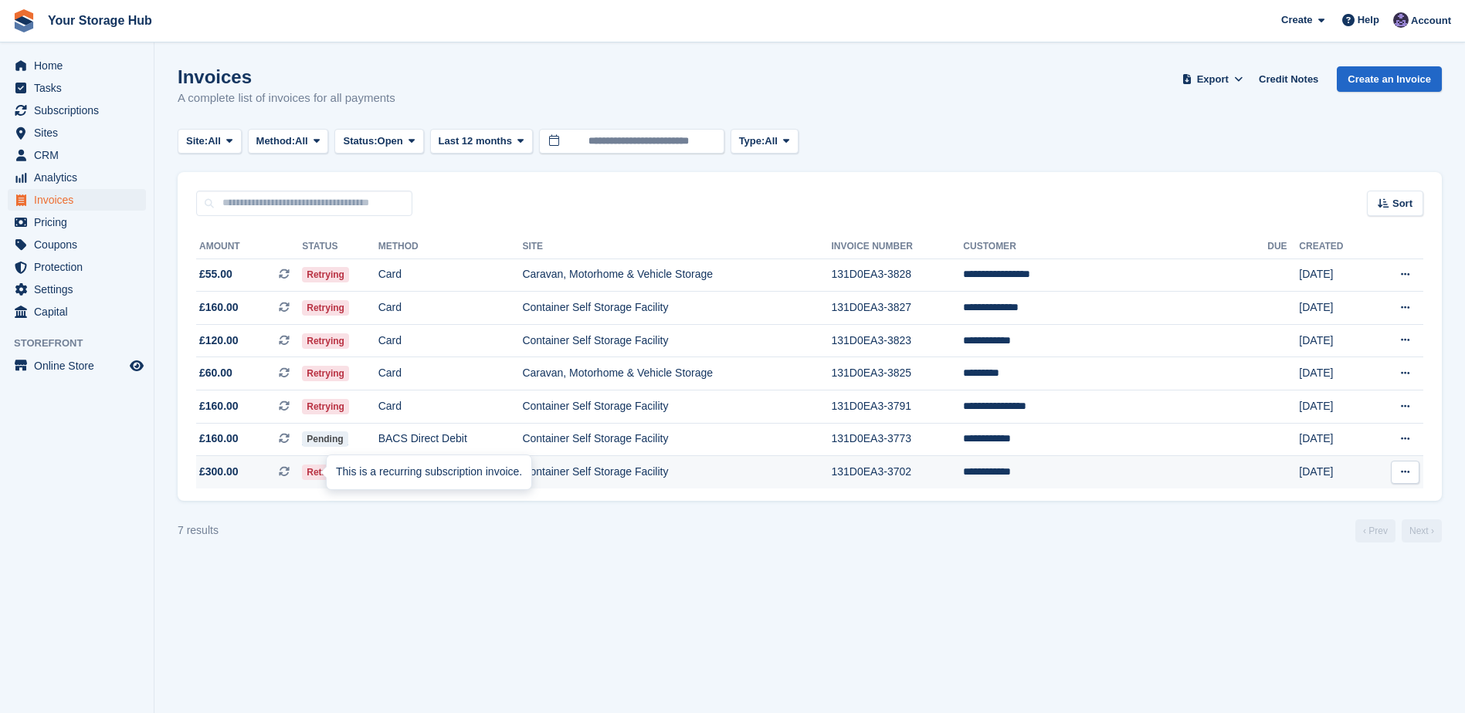
click at [290, 471] on icon at bounding box center [284, 471] width 11 height 11
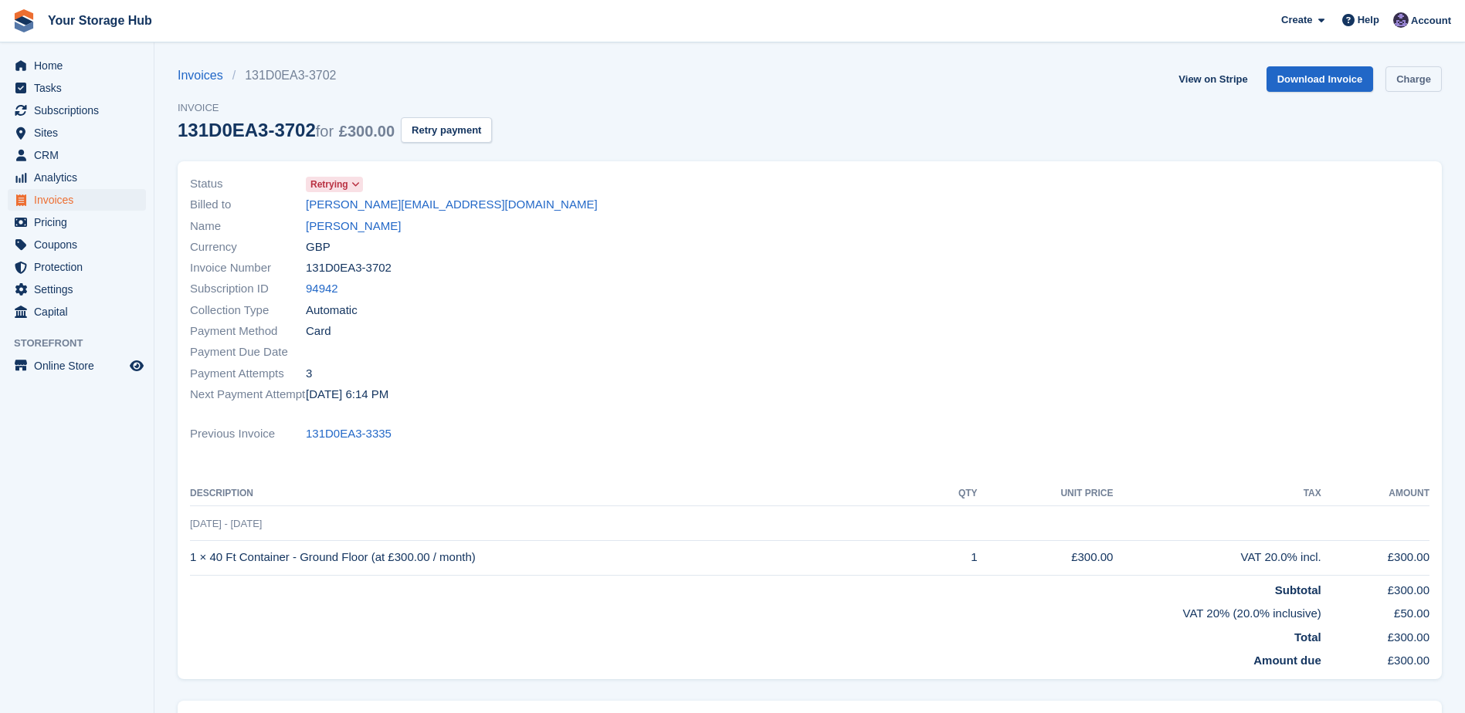
click at [1411, 76] on link "Charge" at bounding box center [1413, 78] width 56 height 25
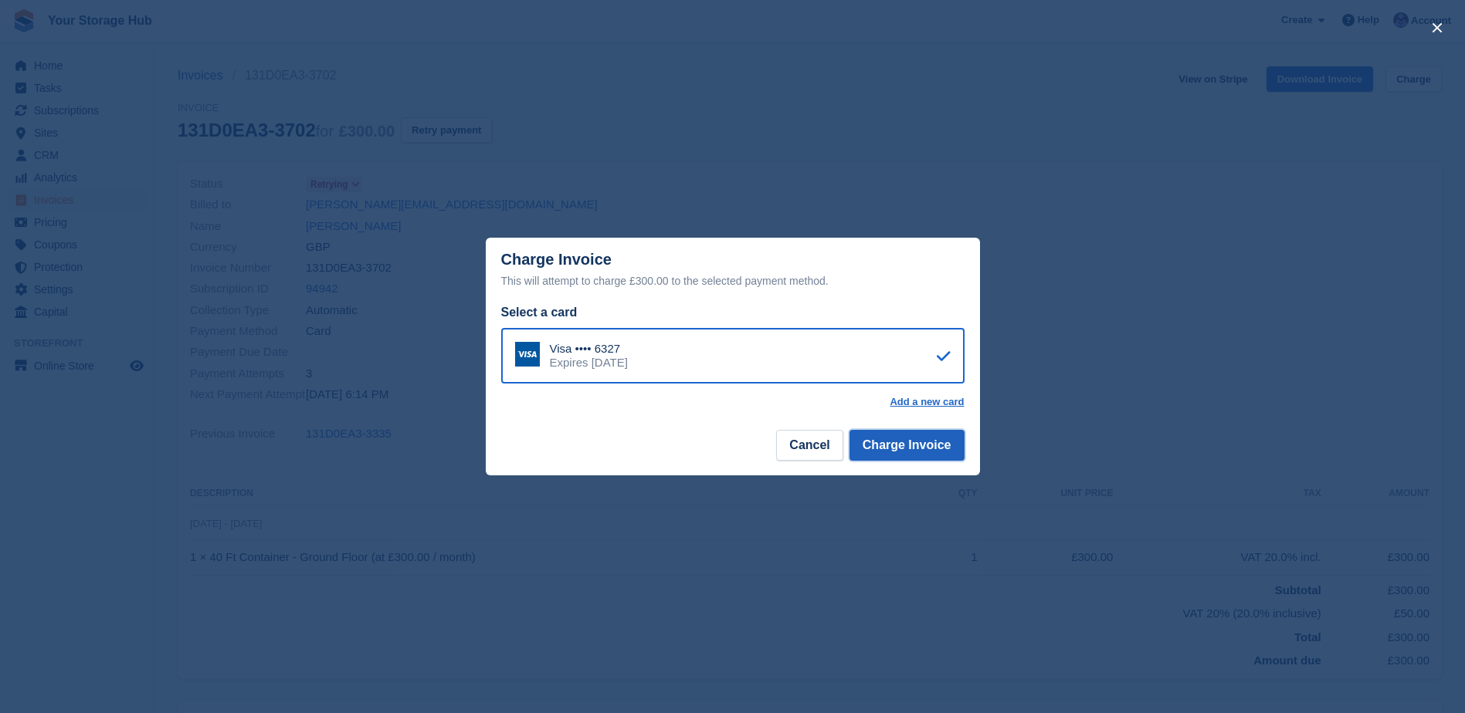
click at [913, 451] on button "Charge Invoice" at bounding box center [906, 445] width 115 height 31
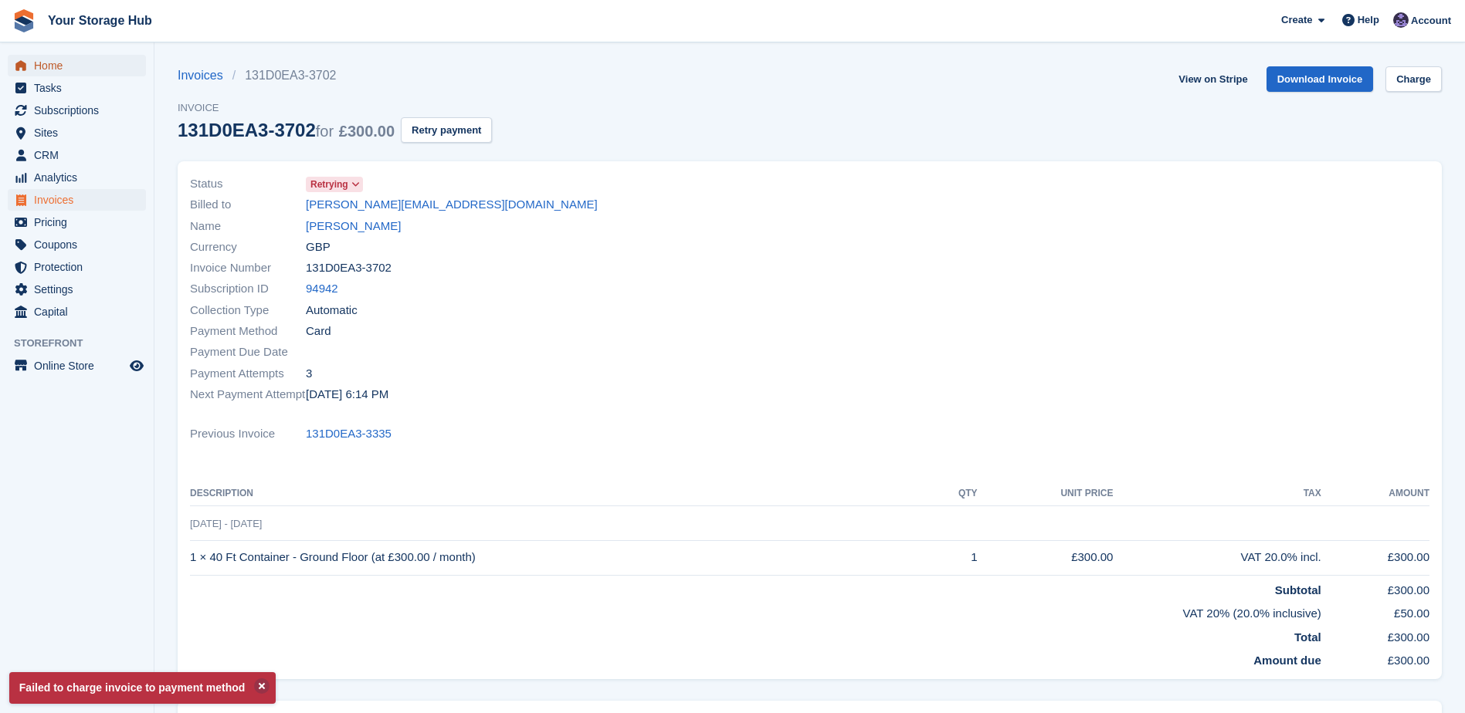
click at [57, 68] on span "Home" at bounding box center [80, 66] width 93 height 22
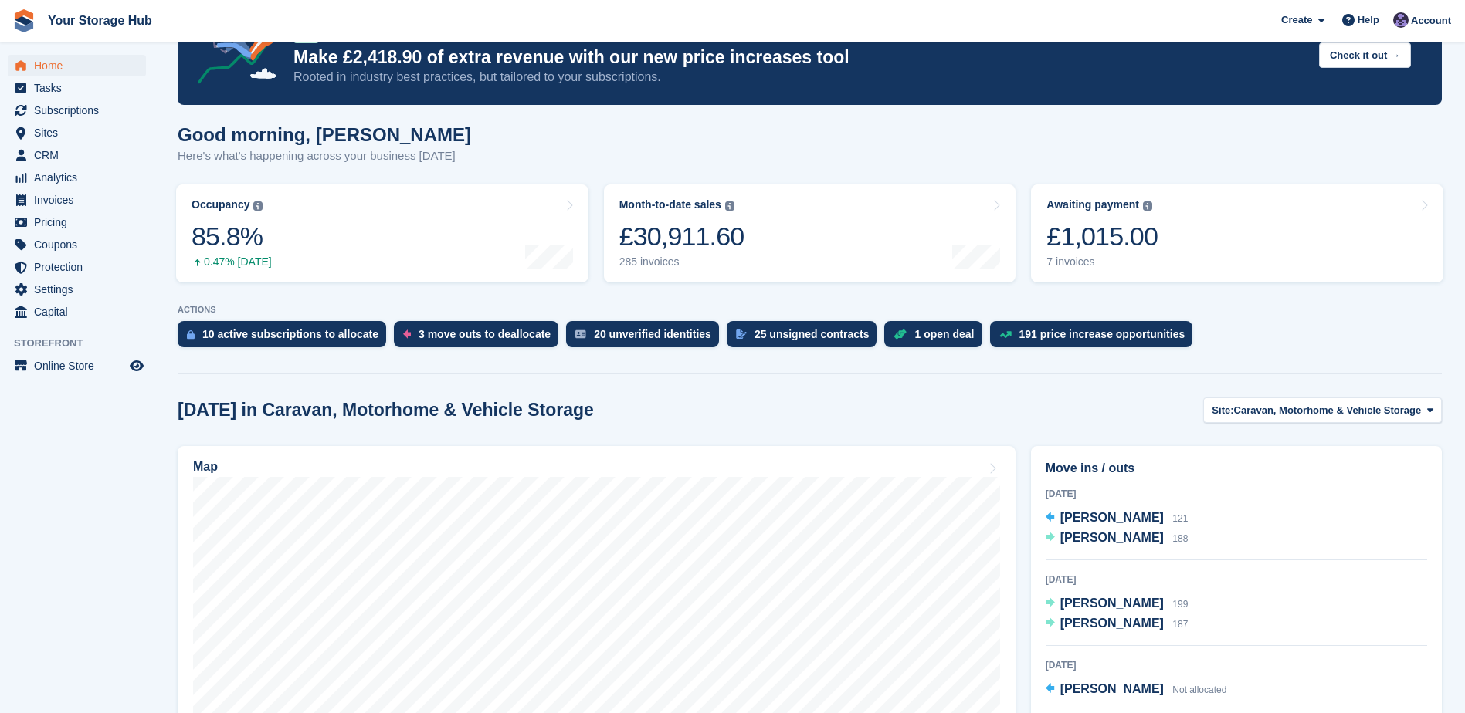
scroll to position [154, 0]
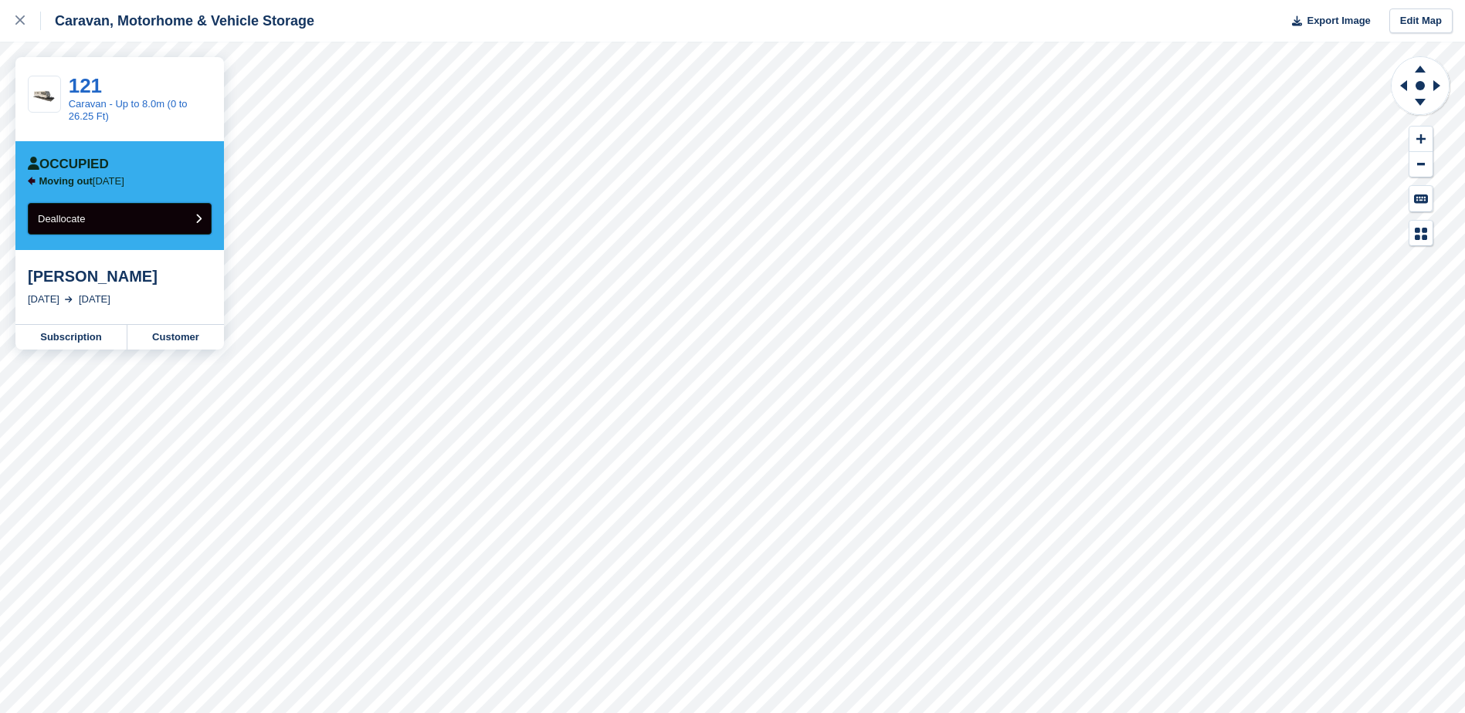
click at [131, 219] on button "Deallocate" at bounding box center [120, 219] width 184 height 32
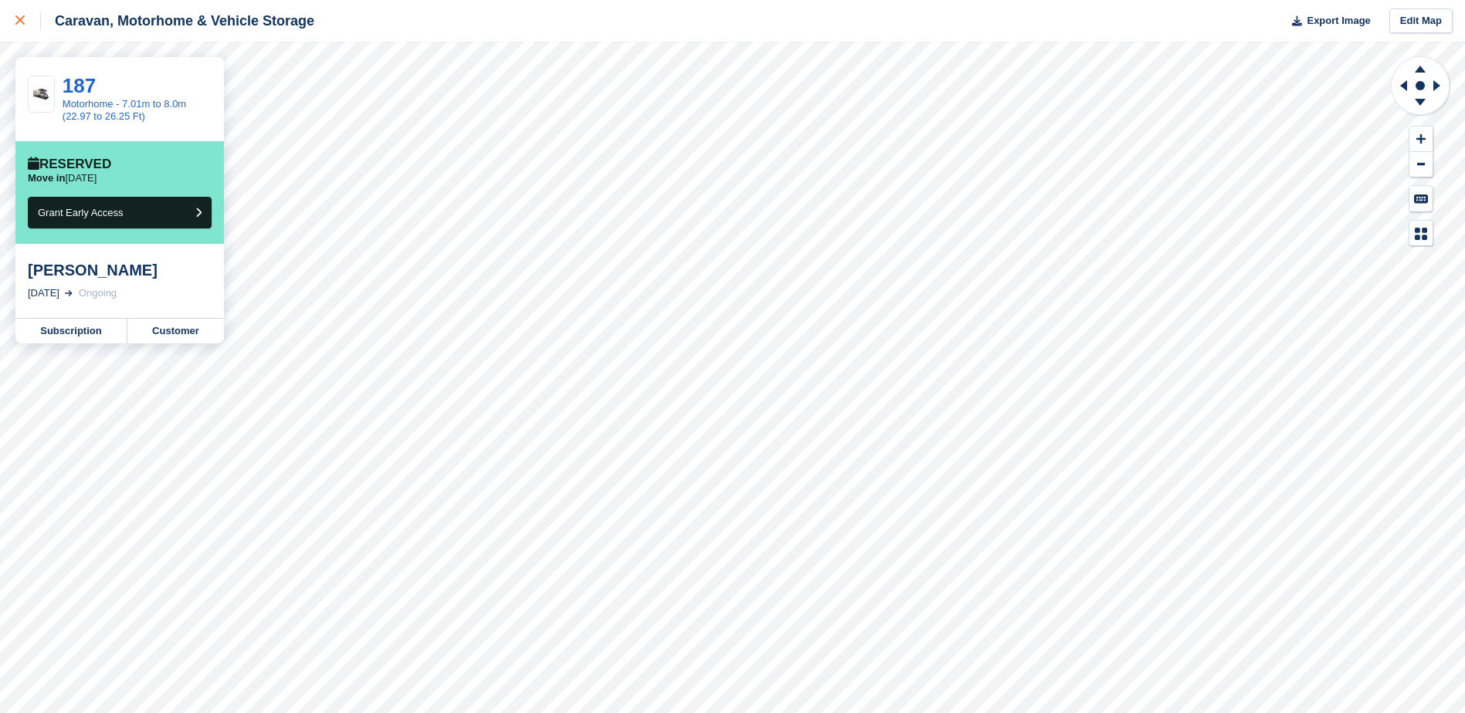
click at [18, 13] on div at bounding box center [27, 21] width 25 height 19
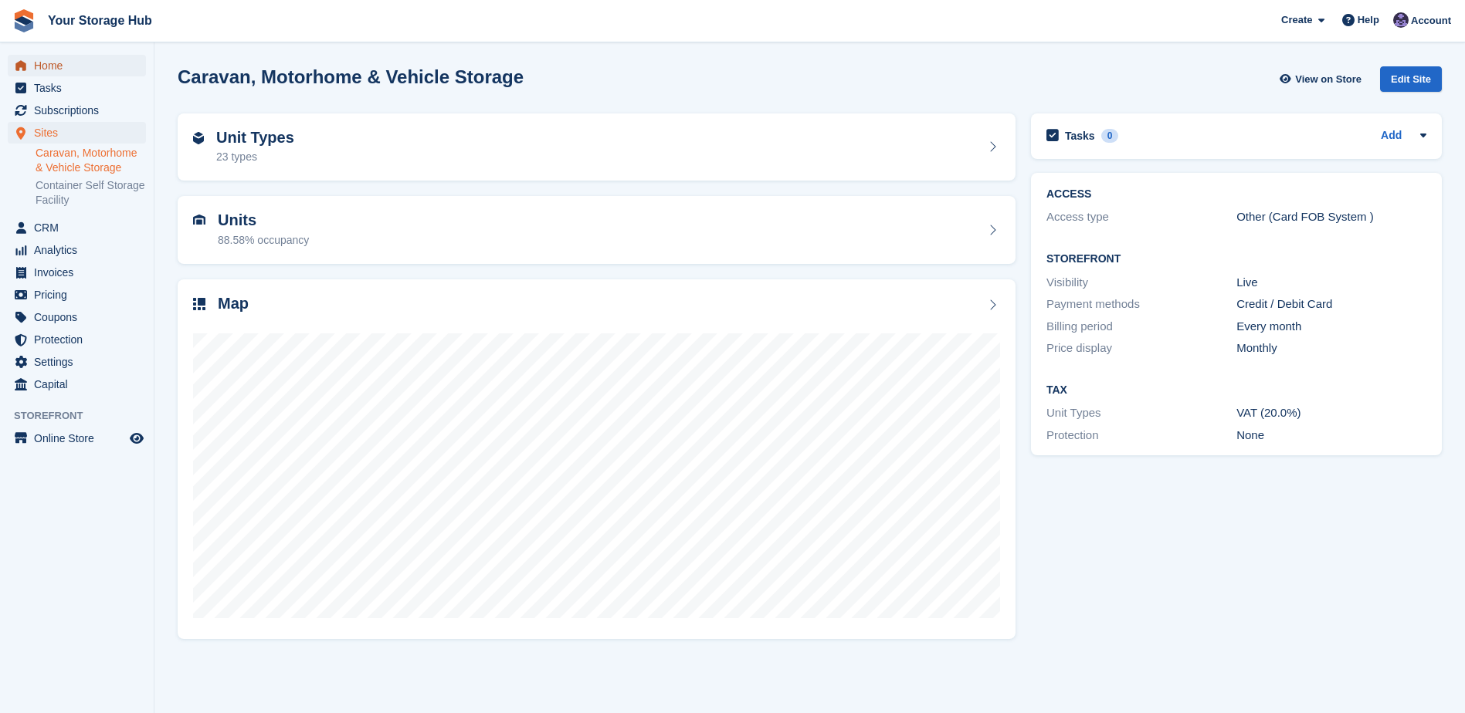
click at [69, 68] on span "Home" at bounding box center [80, 66] width 93 height 22
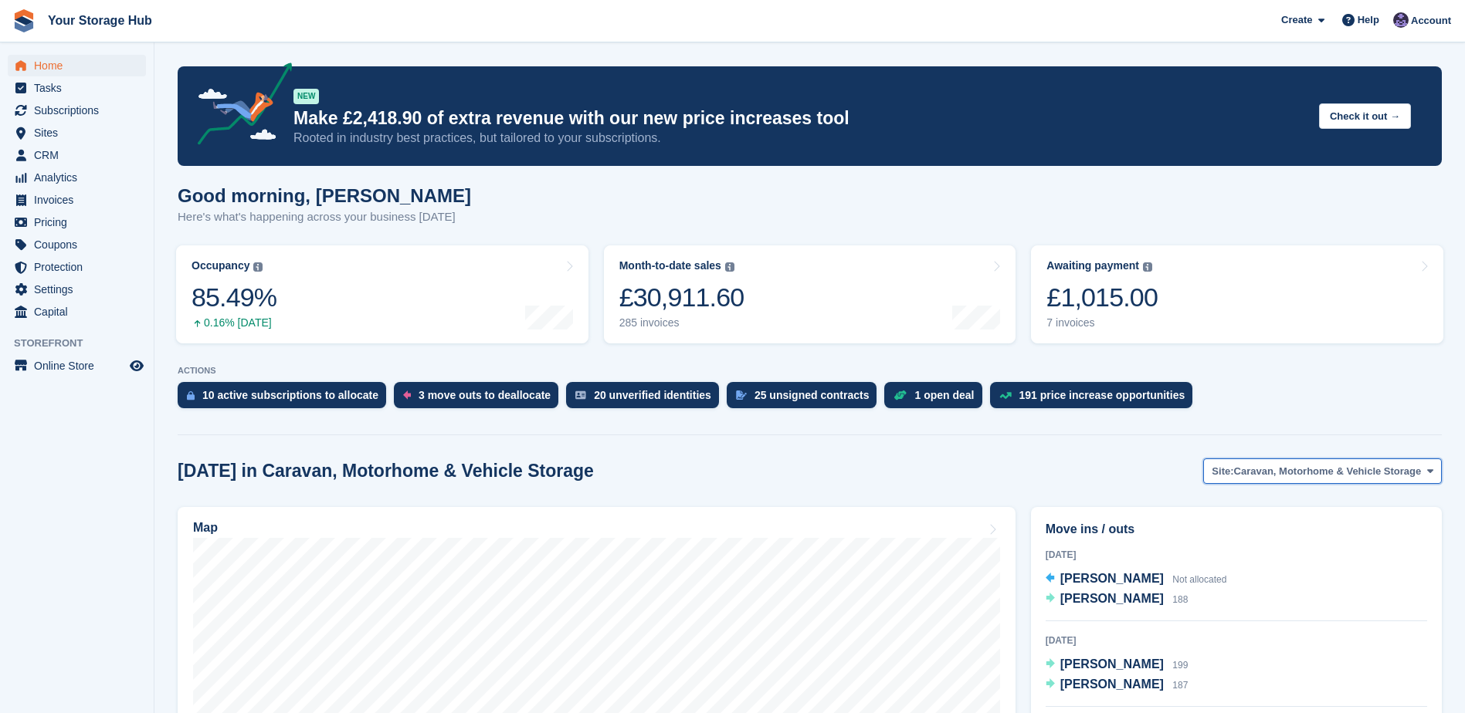
click at [1320, 484] on button "Site: Caravan, Motorhome & Vehicle Storage" at bounding box center [1322, 471] width 239 height 25
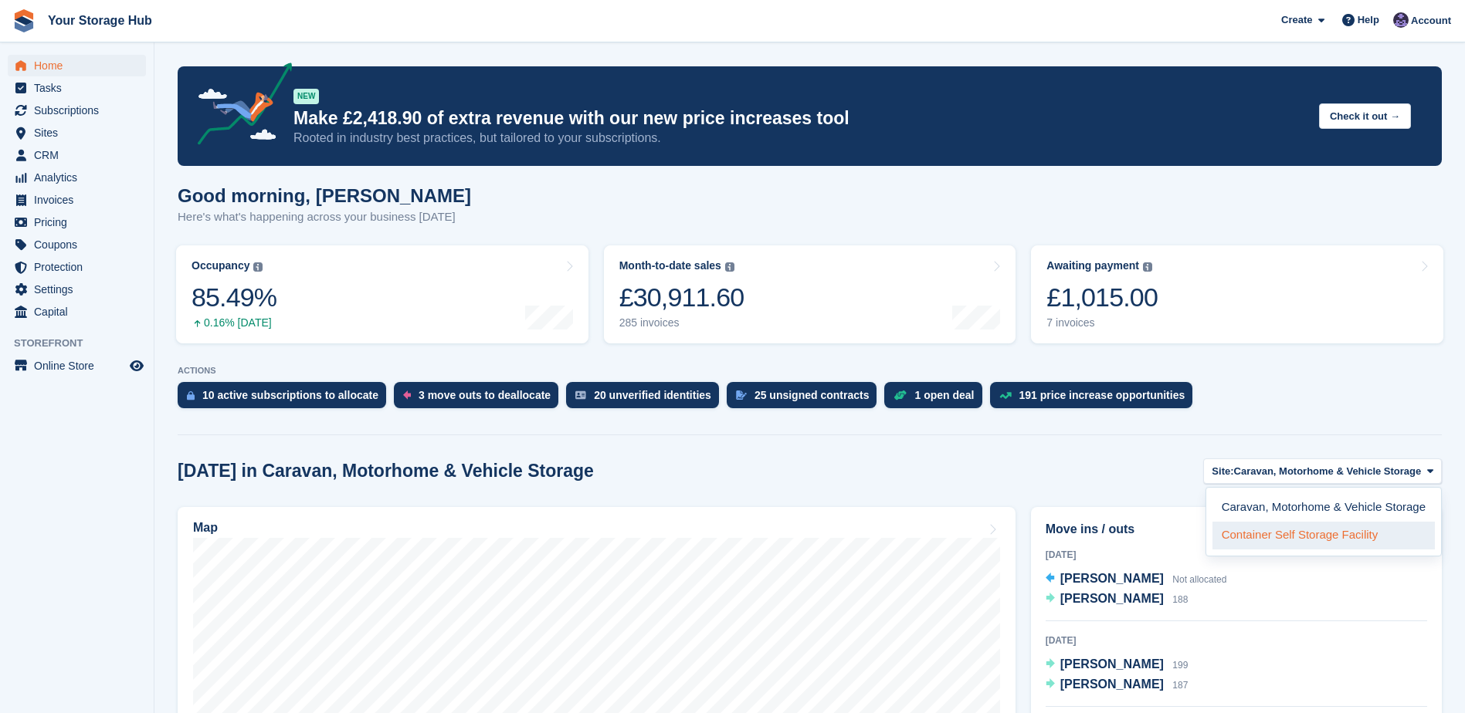
click at [1332, 528] on link "Container Self Storage Facility" at bounding box center [1323, 536] width 222 height 28
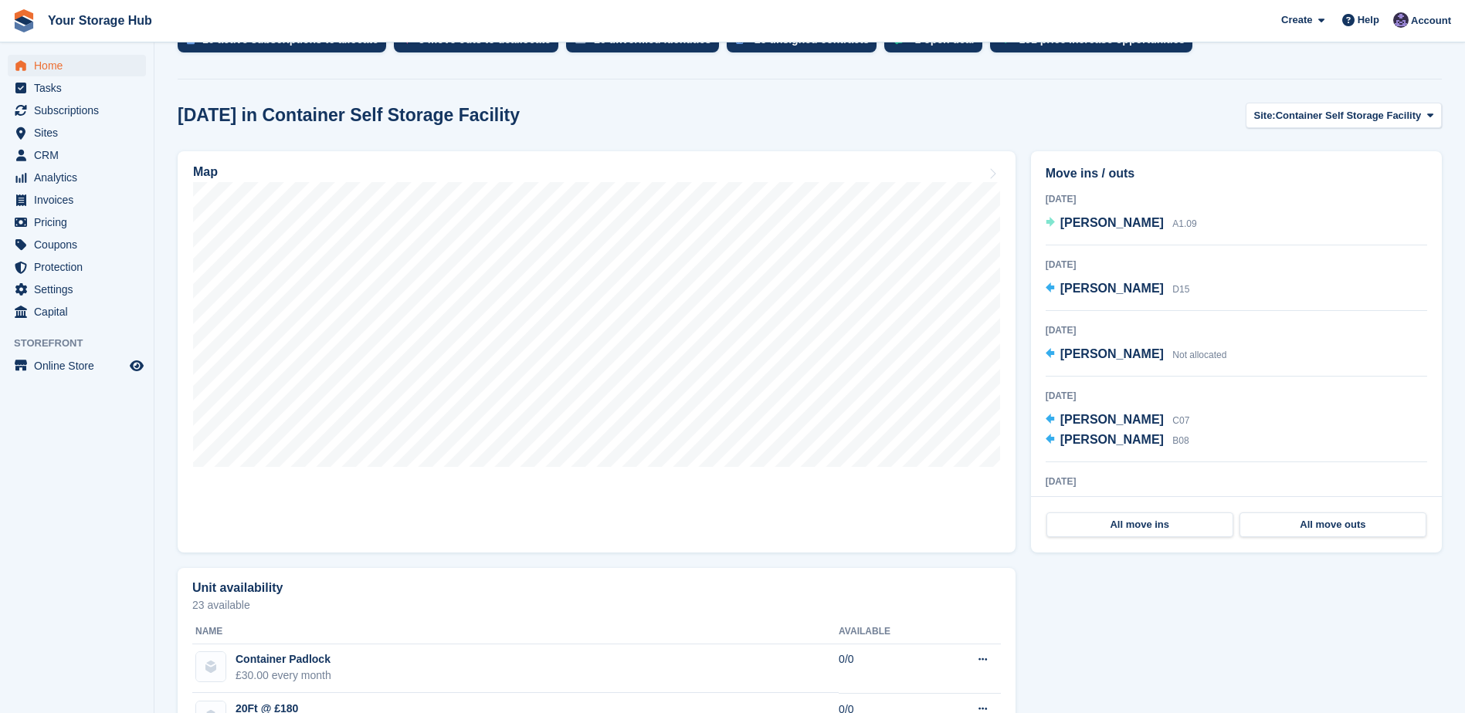
scroll to position [386, 0]
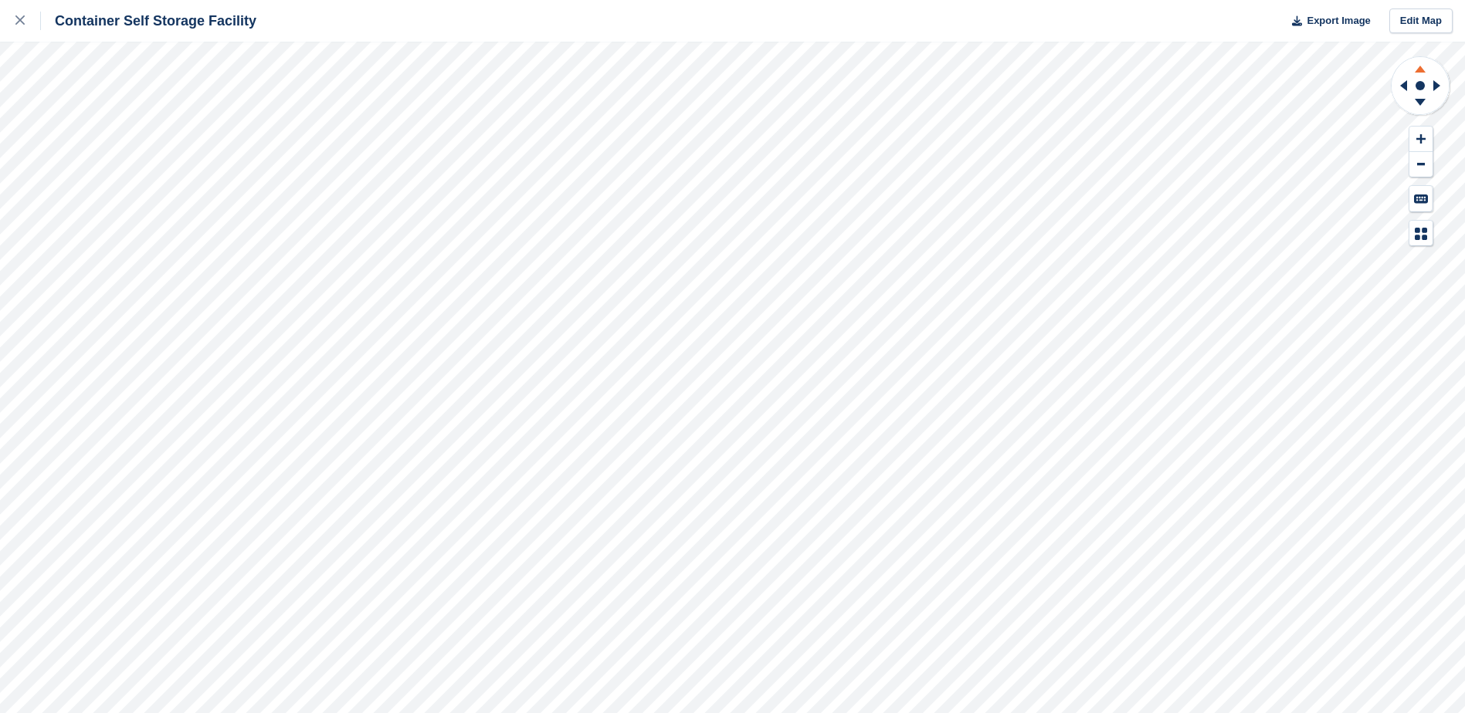
click at [1425, 66] on icon at bounding box center [1420, 66] width 40 height 19
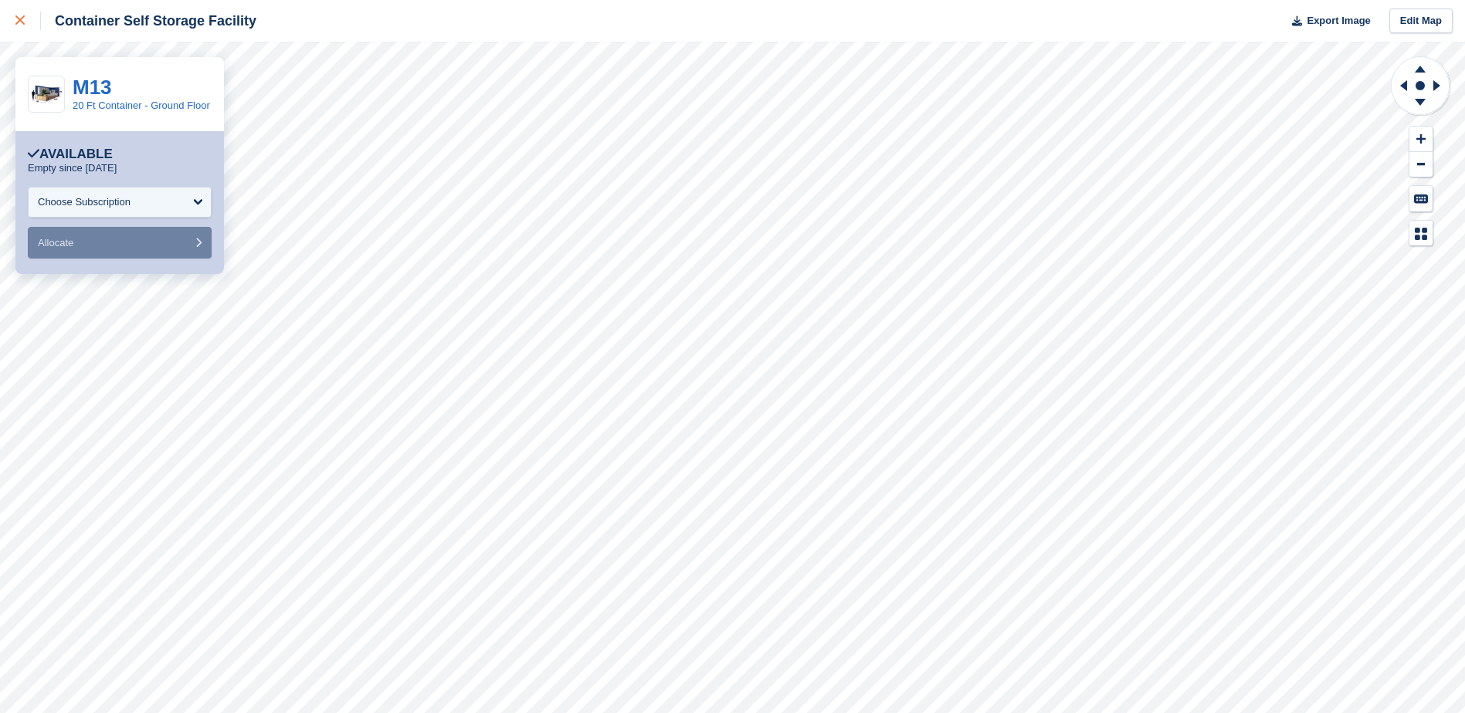
click at [19, 27] on div at bounding box center [27, 21] width 25 height 19
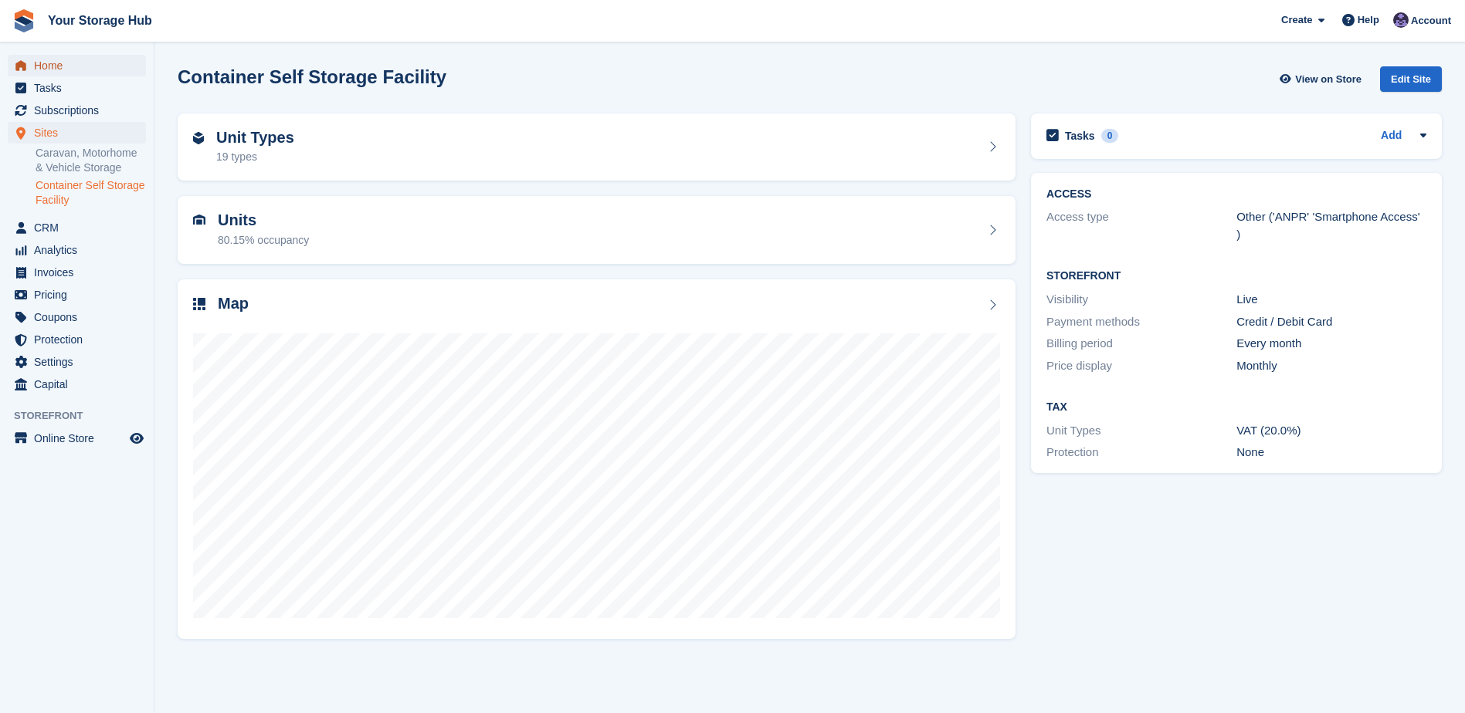
click at [62, 59] on span "Home" at bounding box center [80, 66] width 93 height 22
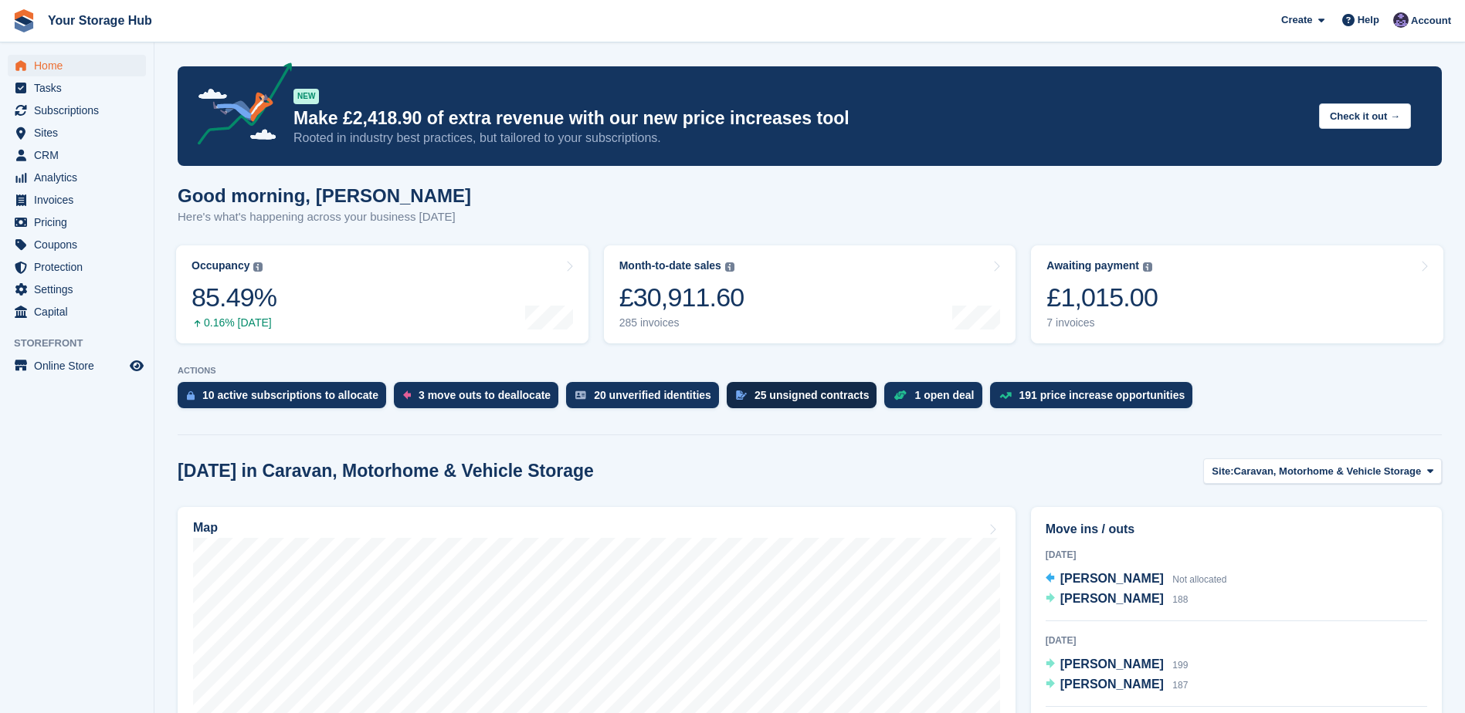
click at [808, 395] on div "25 unsigned contracts" at bounding box center [811, 395] width 115 height 12
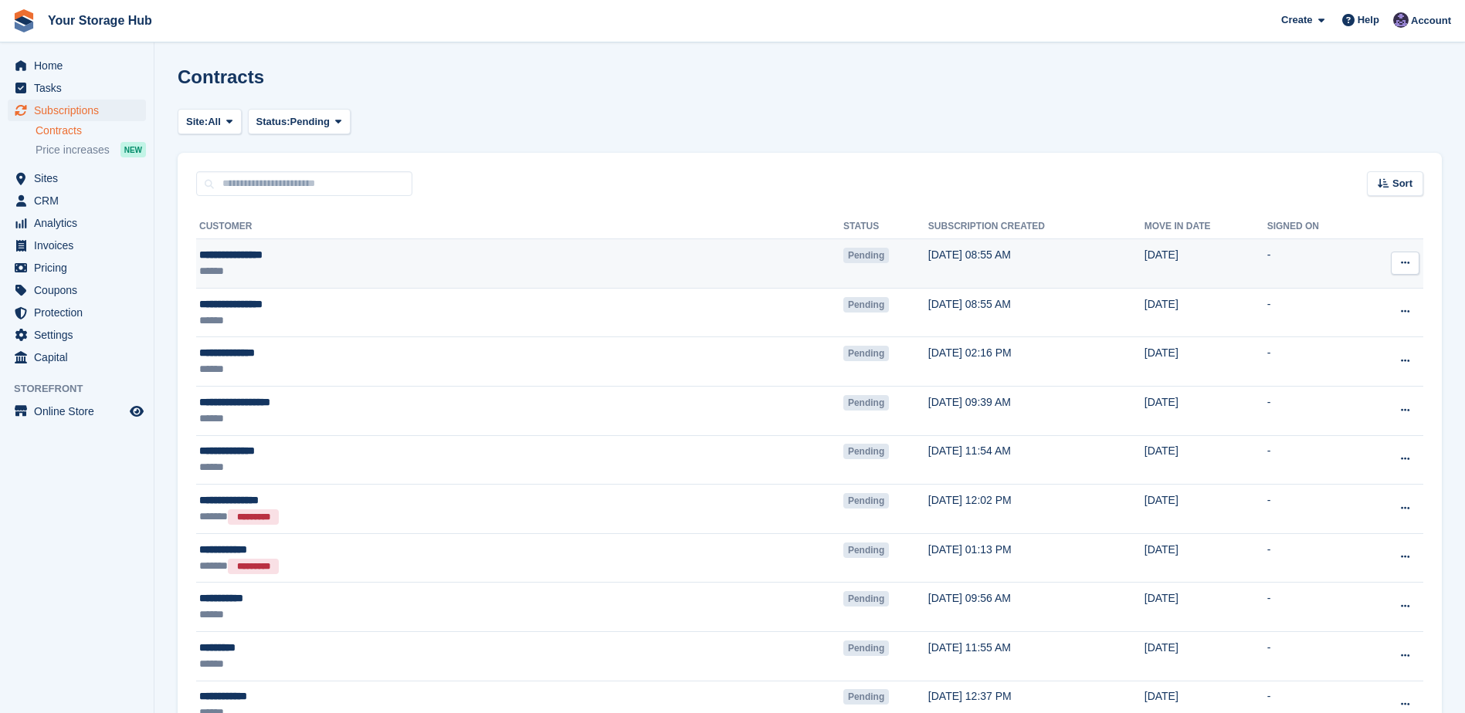
click at [1406, 265] on icon at bounding box center [1405, 263] width 8 height 10
click at [1332, 296] on p "View contact" at bounding box center [1345, 293] width 134 height 20
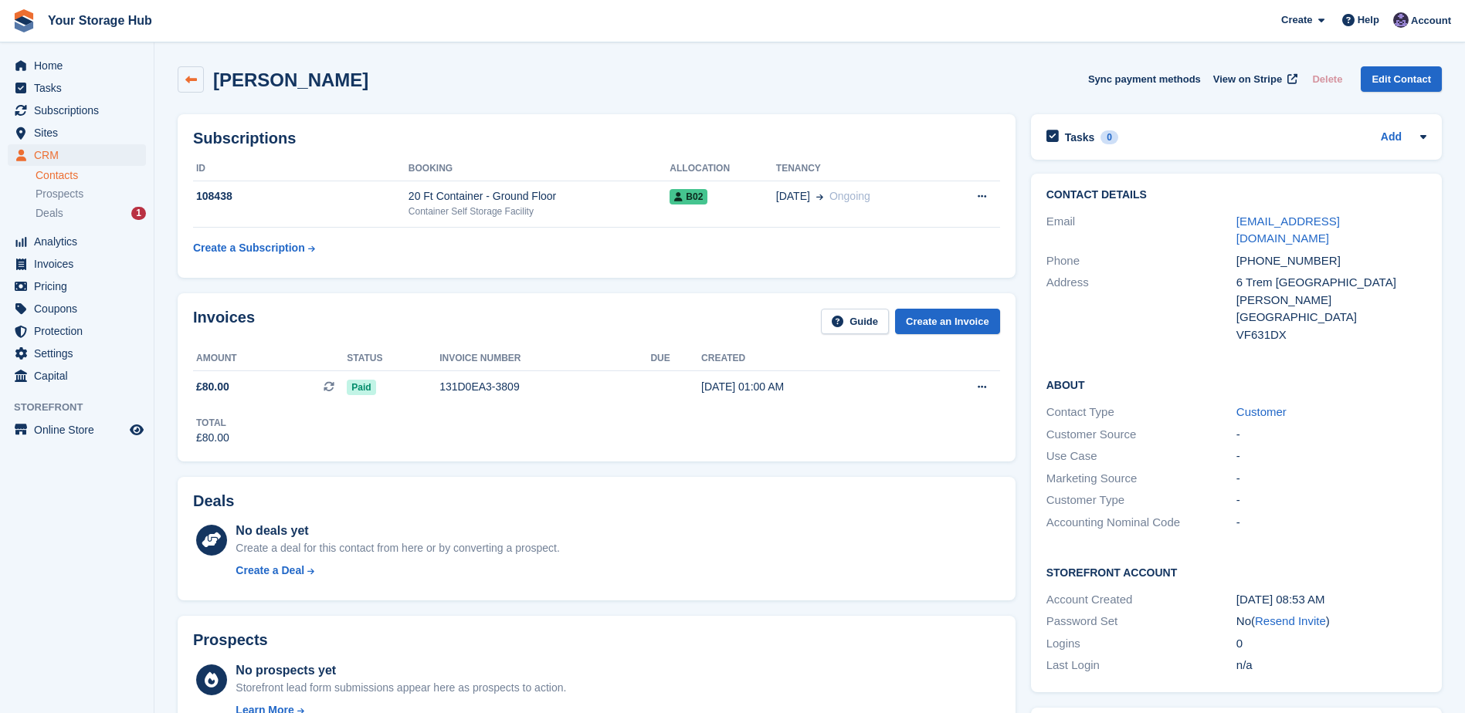
click at [188, 84] on icon at bounding box center [191, 80] width 12 height 12
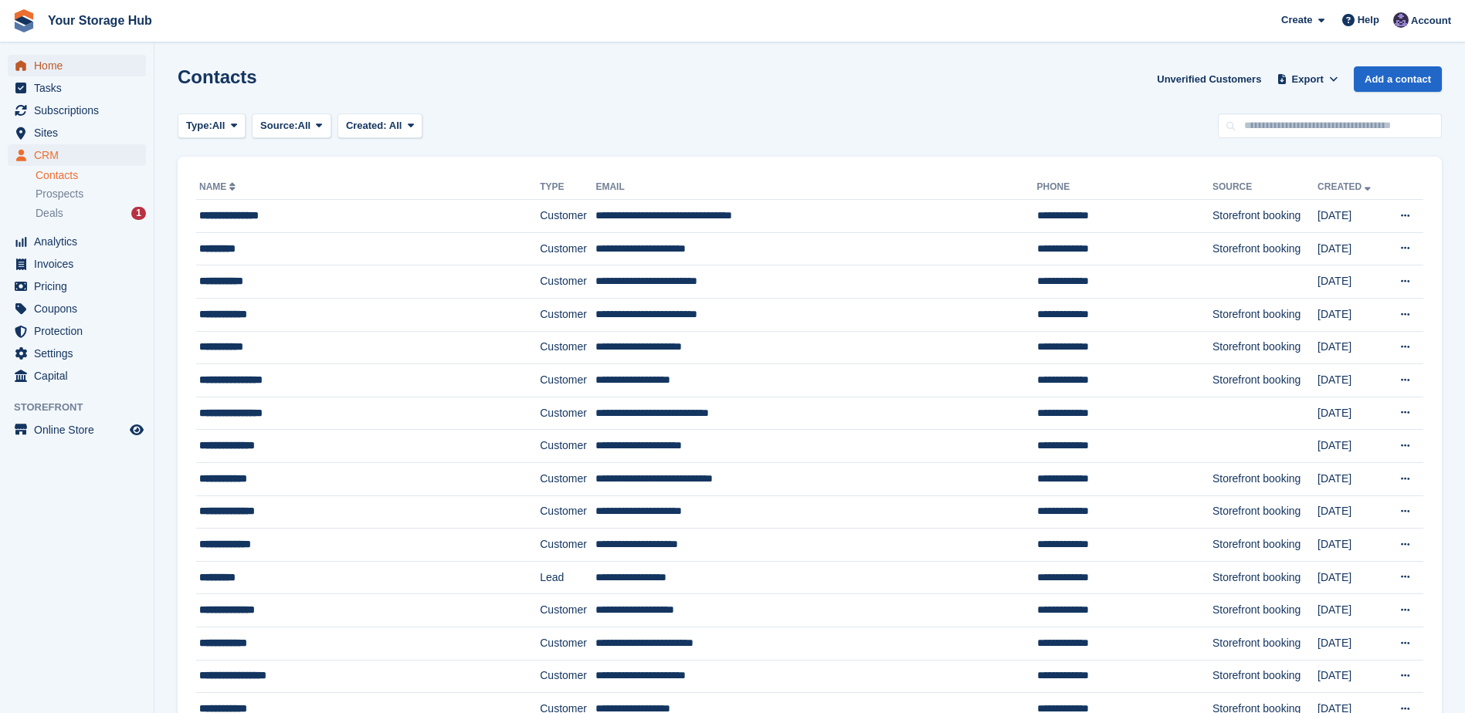
click at [71, 69] on span "Home" at bounding box center [80, 66] width 93 height 22
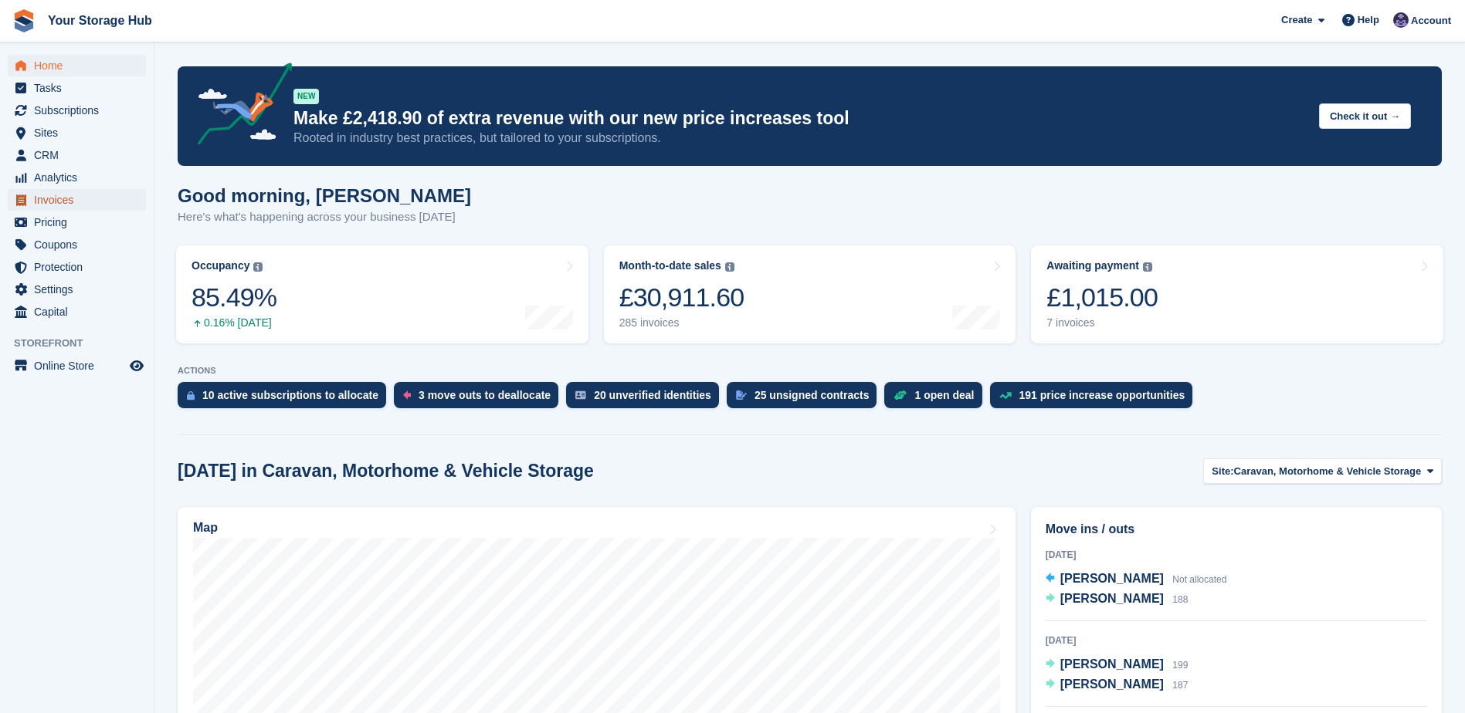
click at [53, 199] on span "Invoices" at bounding box center [80, 200] width 93 height 22
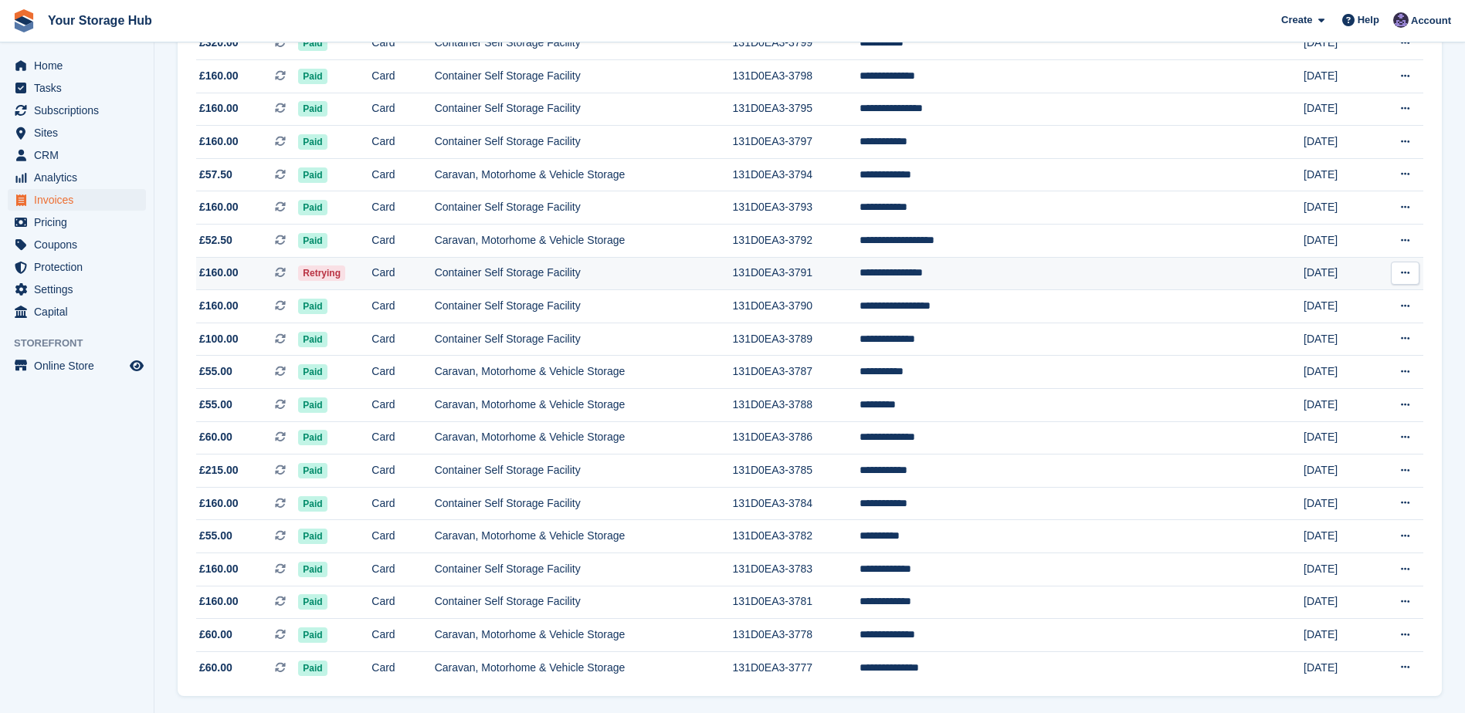
scroll to position [1235, 0]
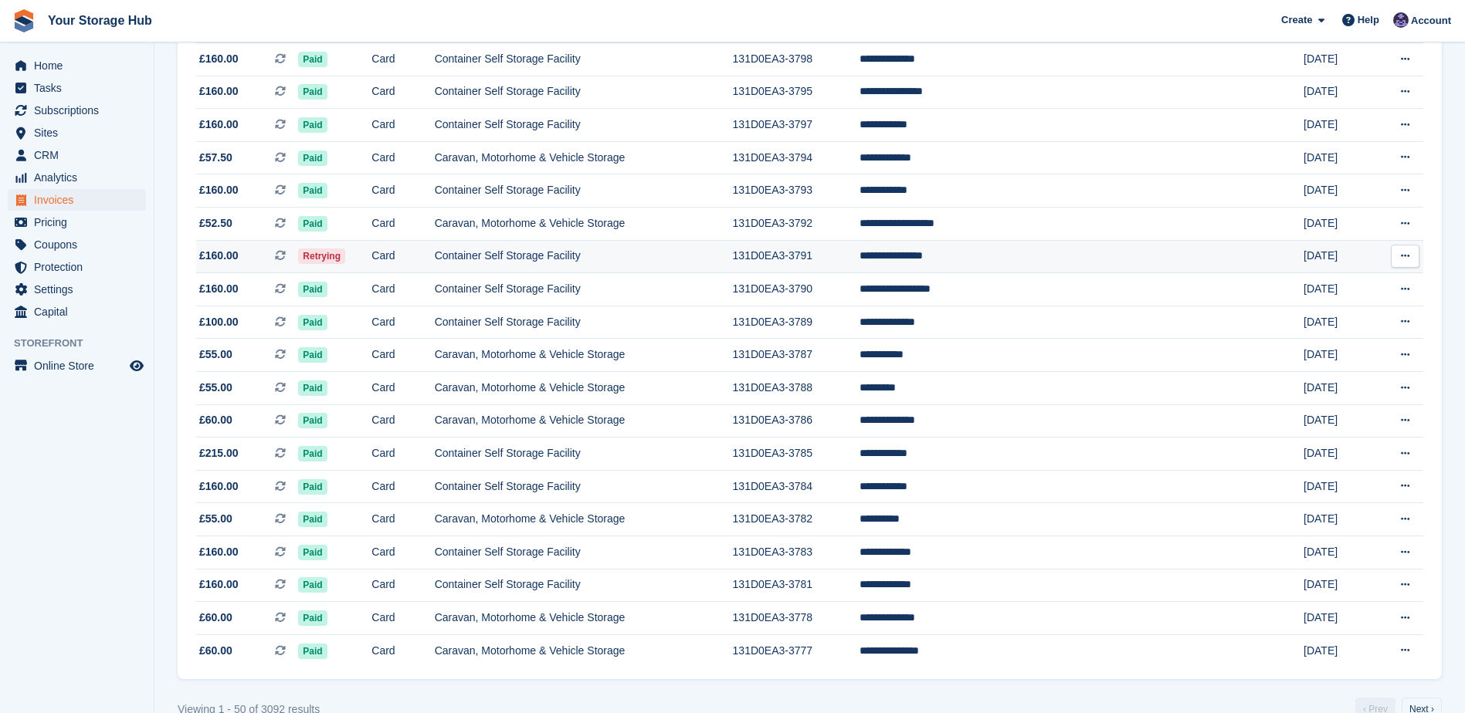
click at [286, 253] on icon at bounding box center [280, 255] width 11 height 11
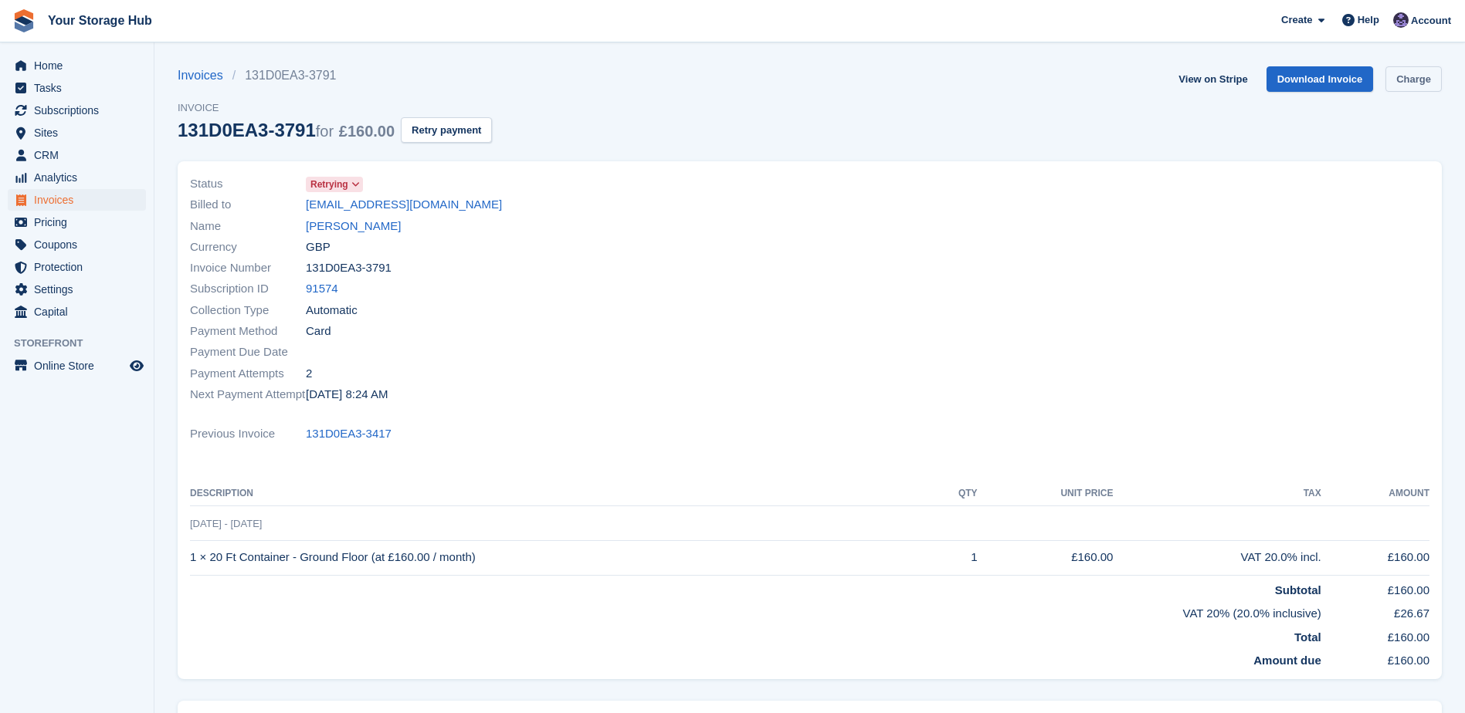
click at [1403, 73] on link "Charge" at bounding box center [1413, 78] width 56 height 25
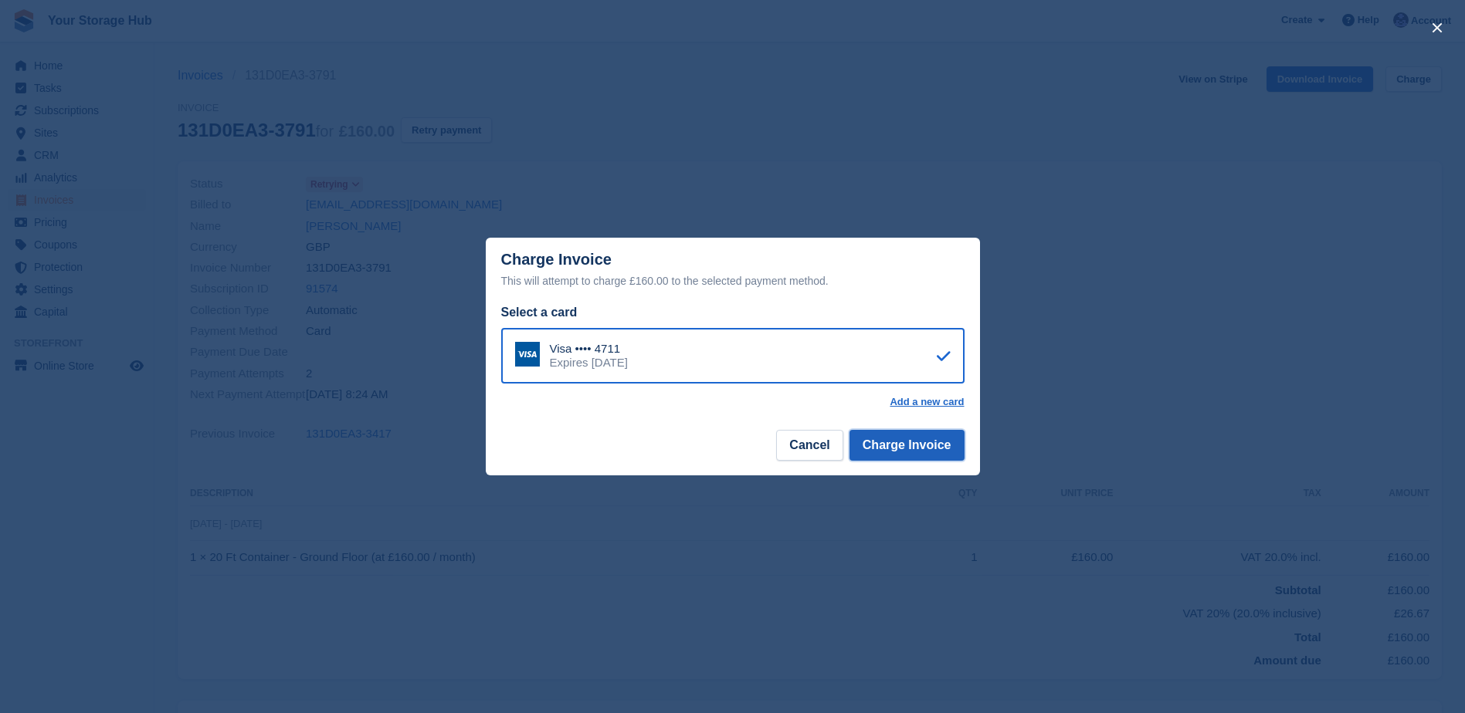
click at [920, 452] on button "Charge Invoice" at bounding box center [906, 445] width 115 height 31
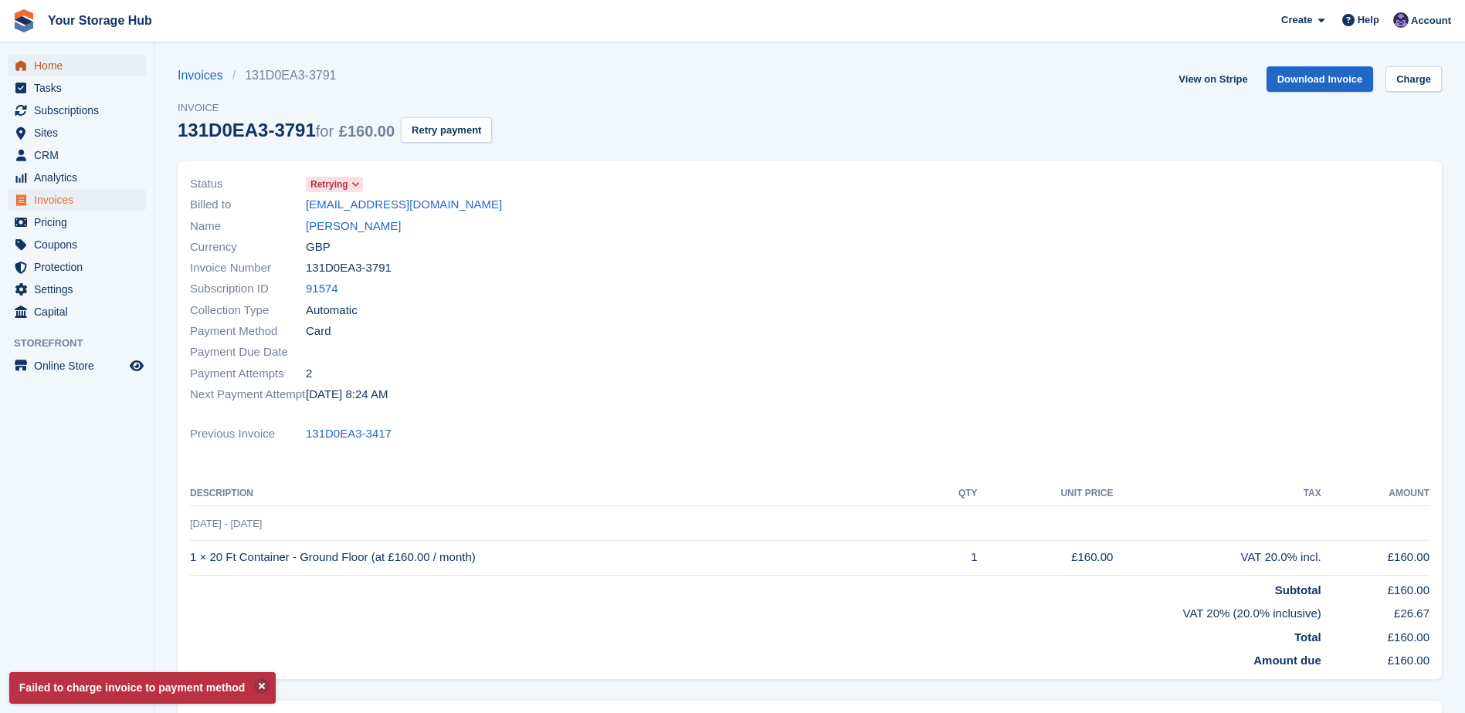
click at [39, 56] on span "Home" at bounding box center [80, 66] width 93 height 22
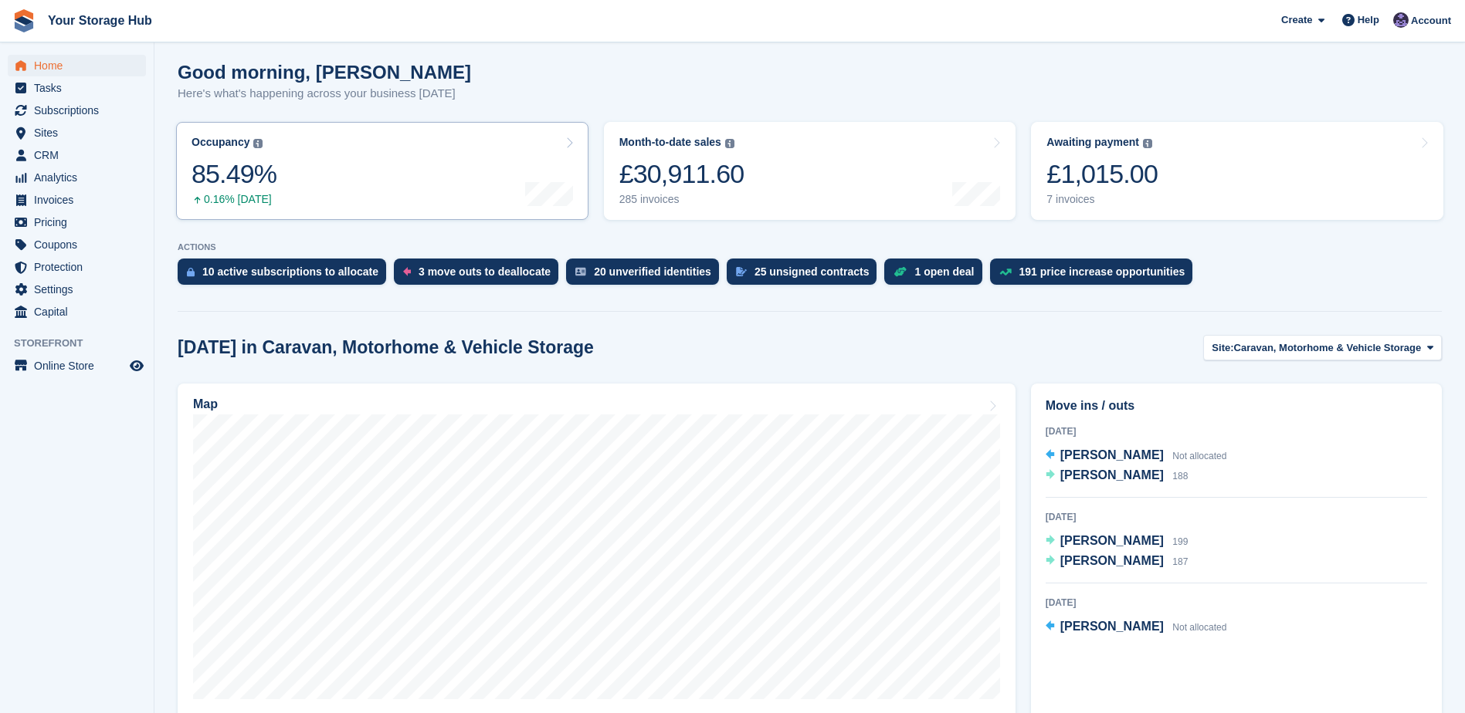
scroll to position [154, 0]
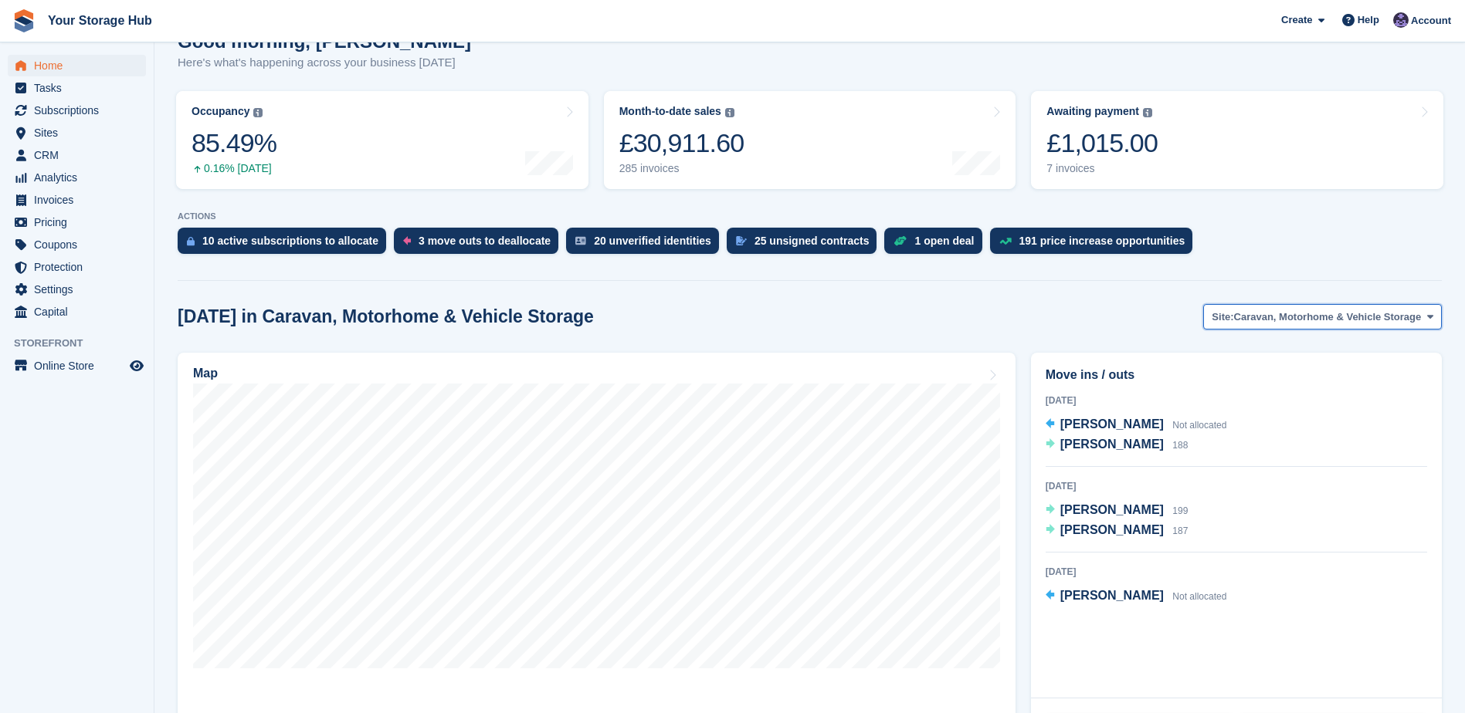
click at [1233, 312] on span "Site:" at bounding box center [1222, 317] width 22 height 15
click at [1255, 375] on link "Container Self Storage Facility" at bounding box center [1323, 382] width 222 height 28
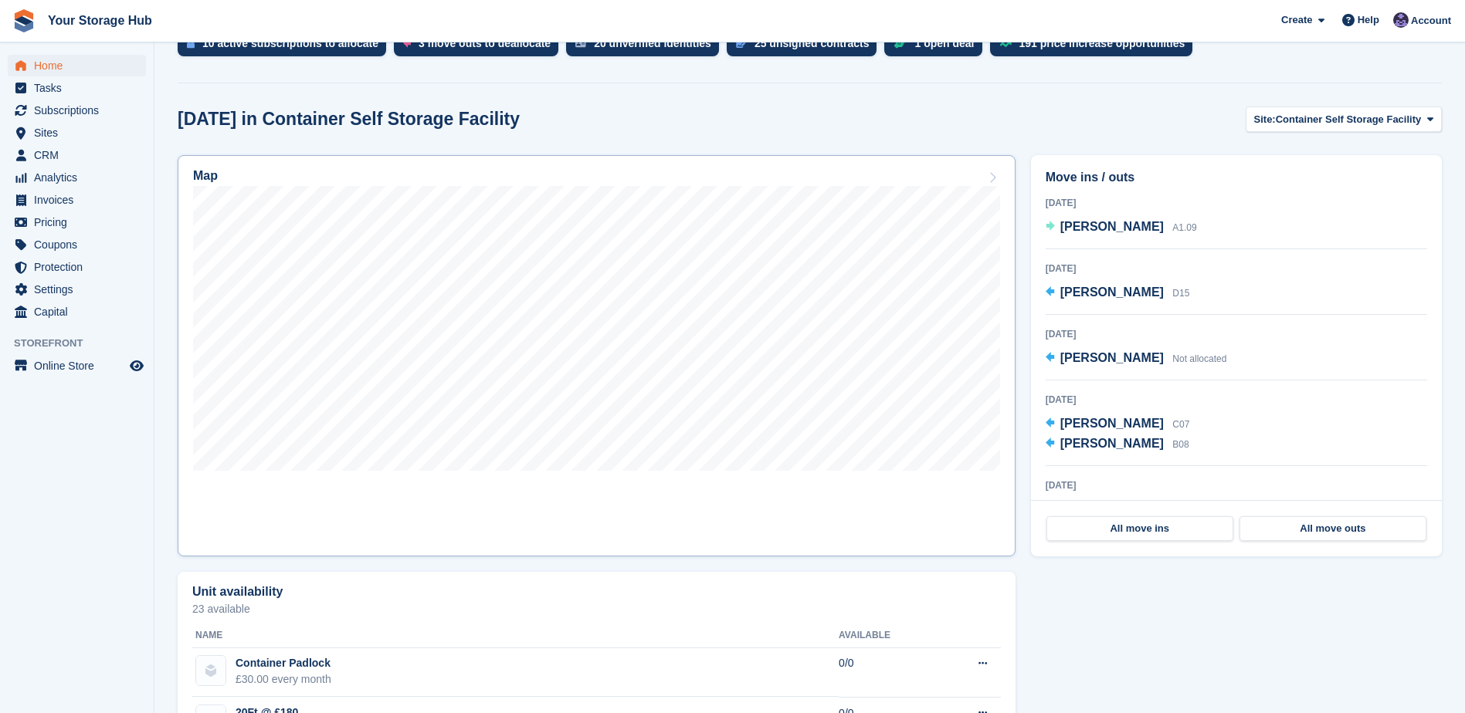
scroll to position [386, 0]
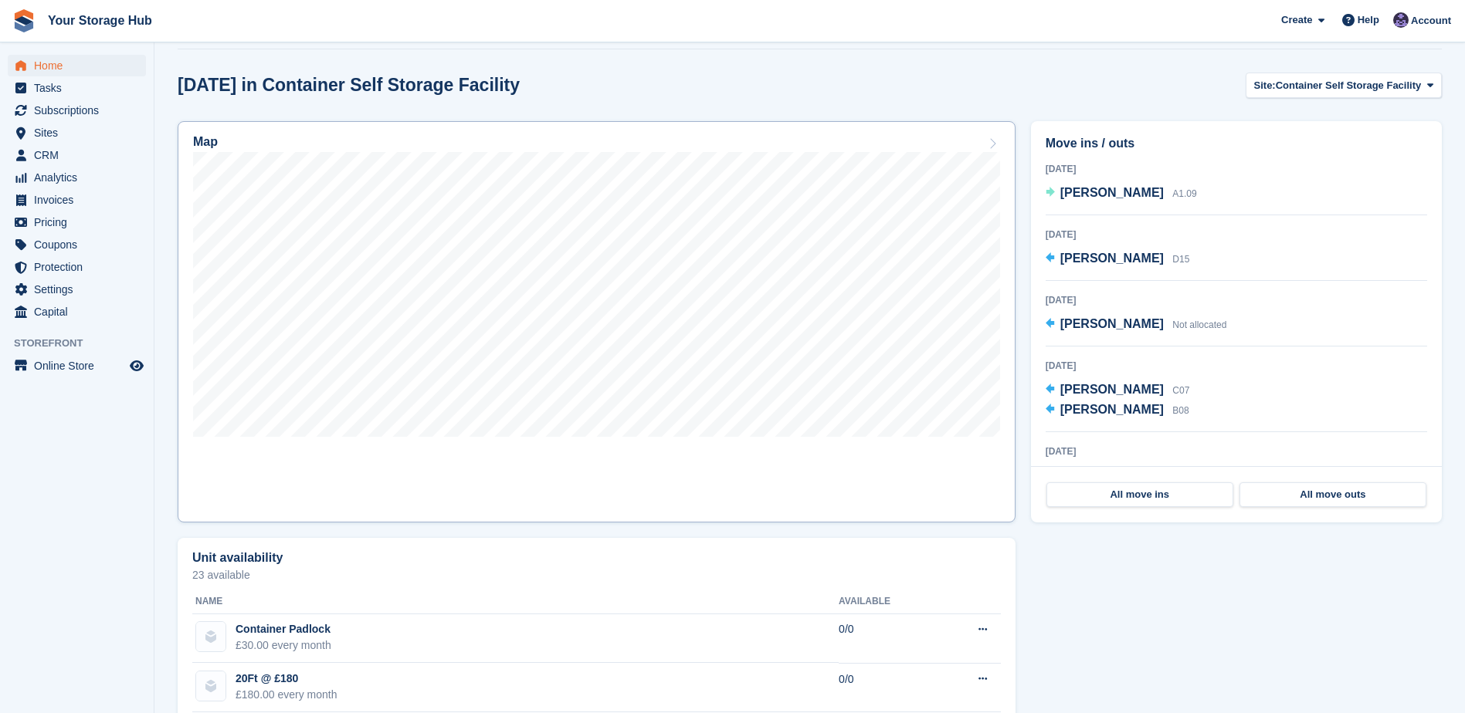
click at [600, 461] on link "Map" at bounding box center [597, 322] width 838 height 402
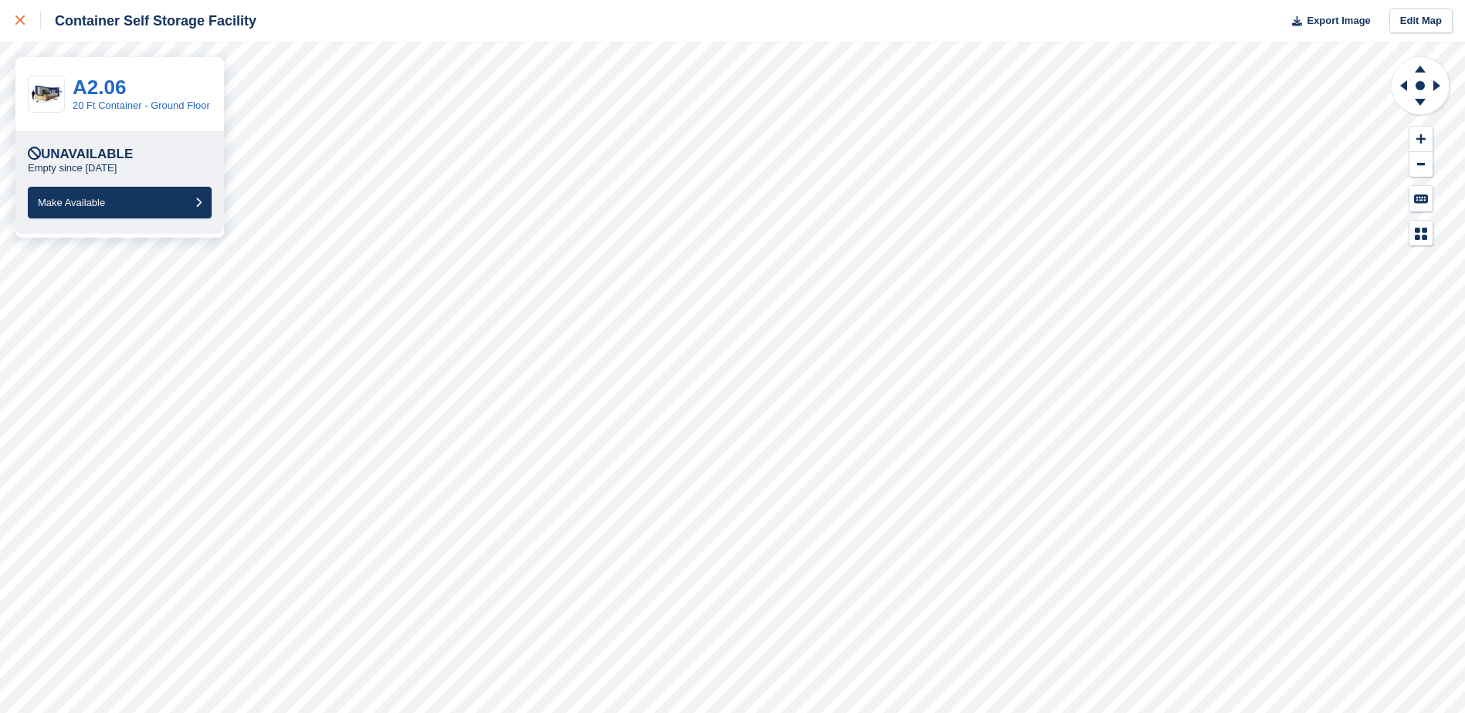
click at [3, 15] on link at bounding box center [20, 21] width 41 height 42
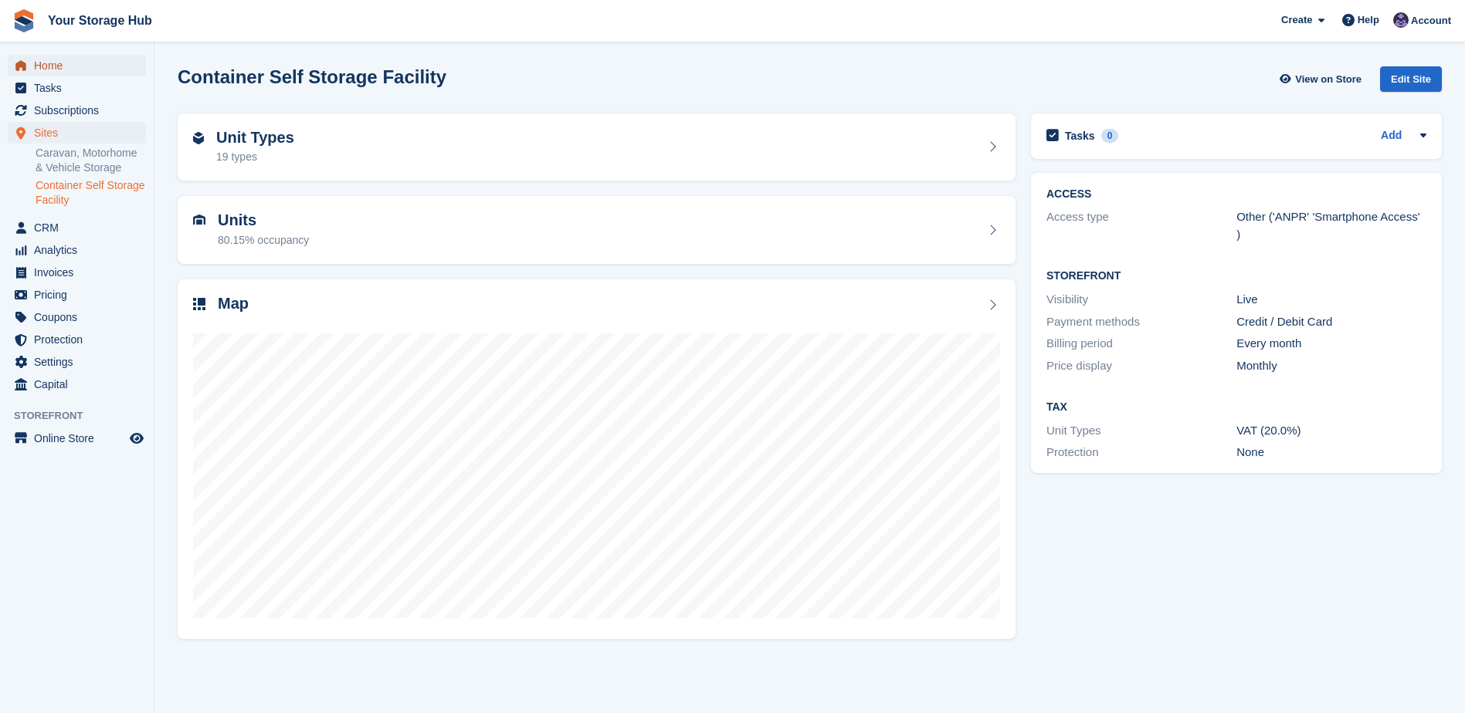
click at [57, 63] on span "Home" at bounding box center [80, 66] width 93 height 22
